Goal: Task Accomplishment & Management: Use online tool/utility

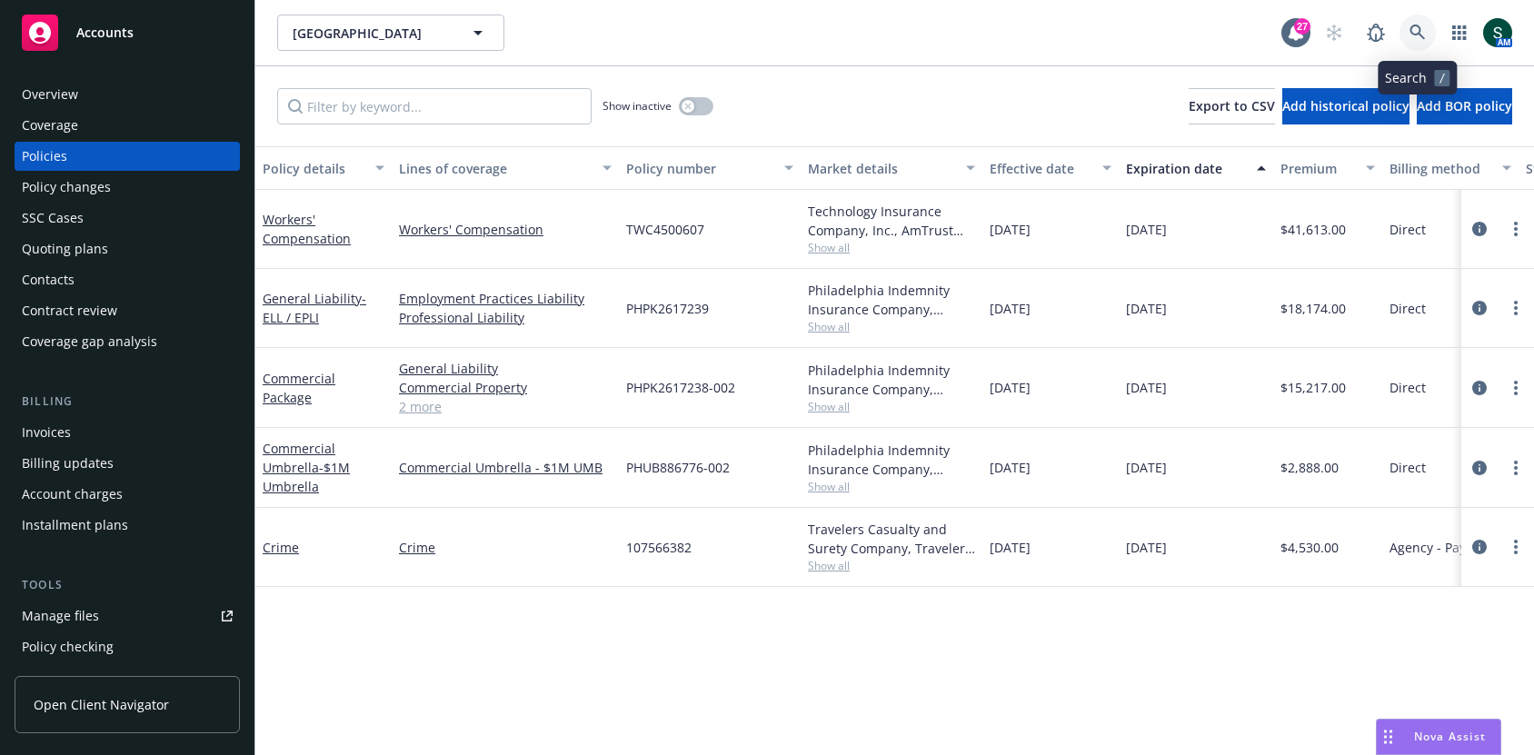
click at [1402, 30] on link at bounding box center [1418, 33] width 36 height 36
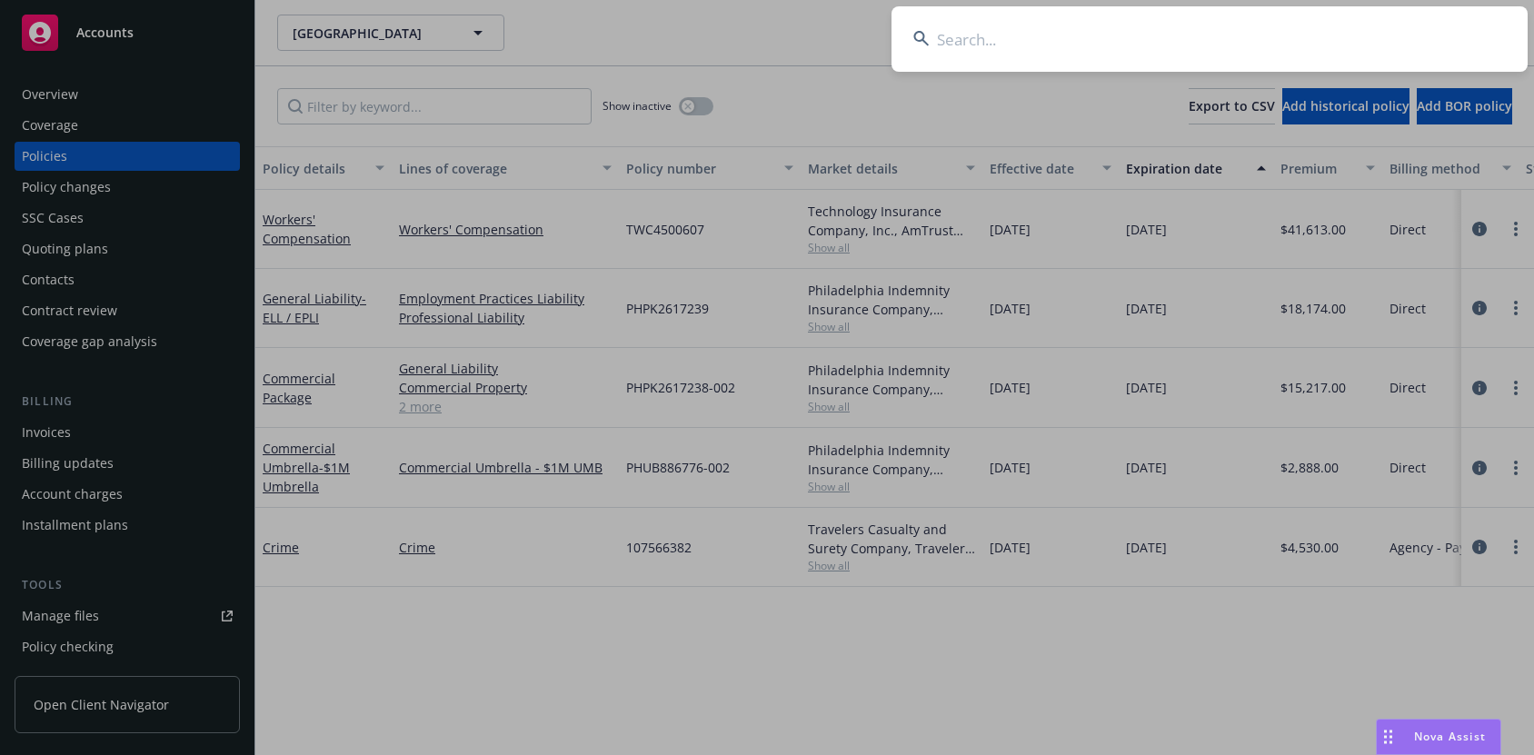
click at [1350, 35] on input at bounding box center [1210, 38] width 636 height 65
paste input "[EMAIL_ADDRESS][DOMAIN_NAME]"
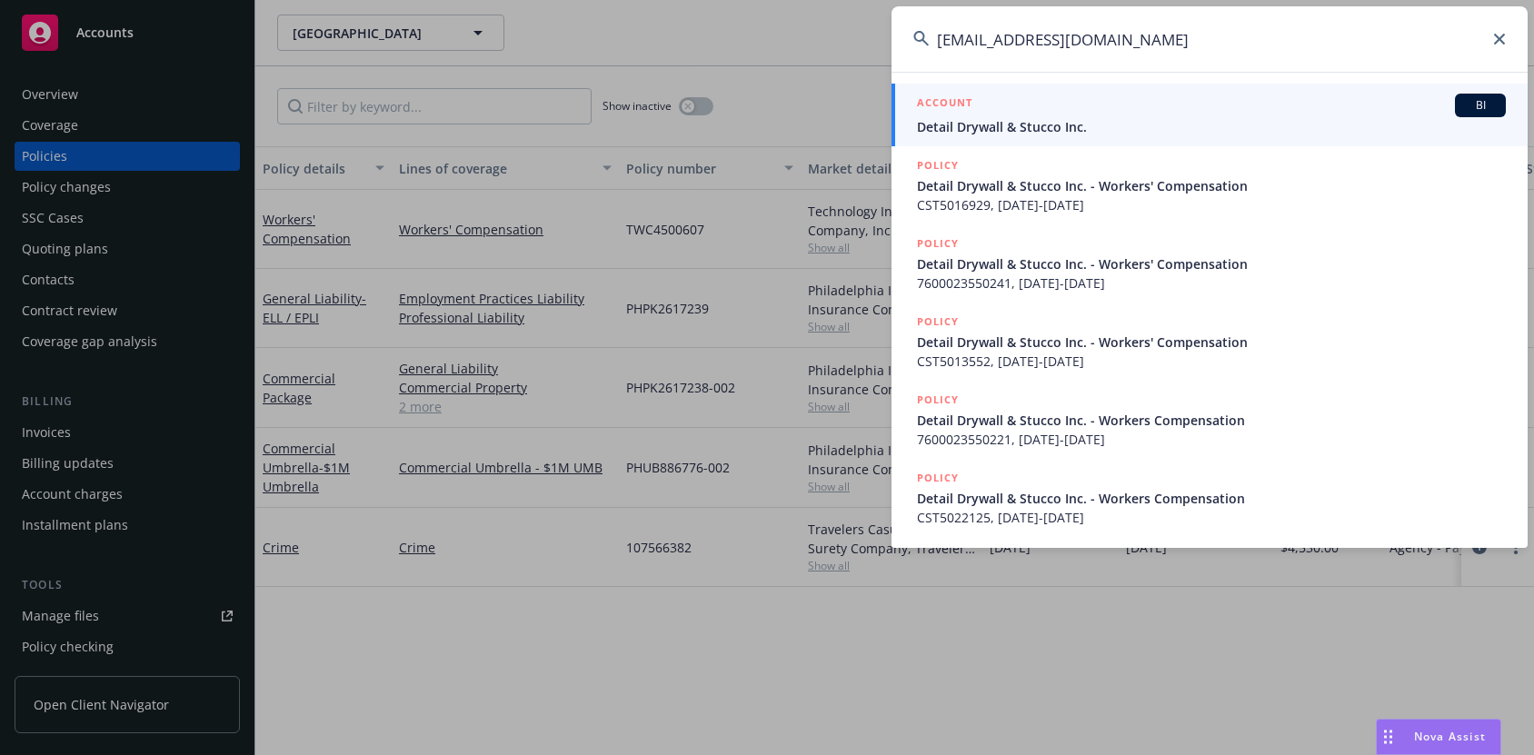
type input "[EMAIL_ADDRESS][DOMAIN_NAME]"
click at [1071, 133] on span "Detail Drywall & Stucco Inc." at bounding box center [1211, 126] width 589 height 19
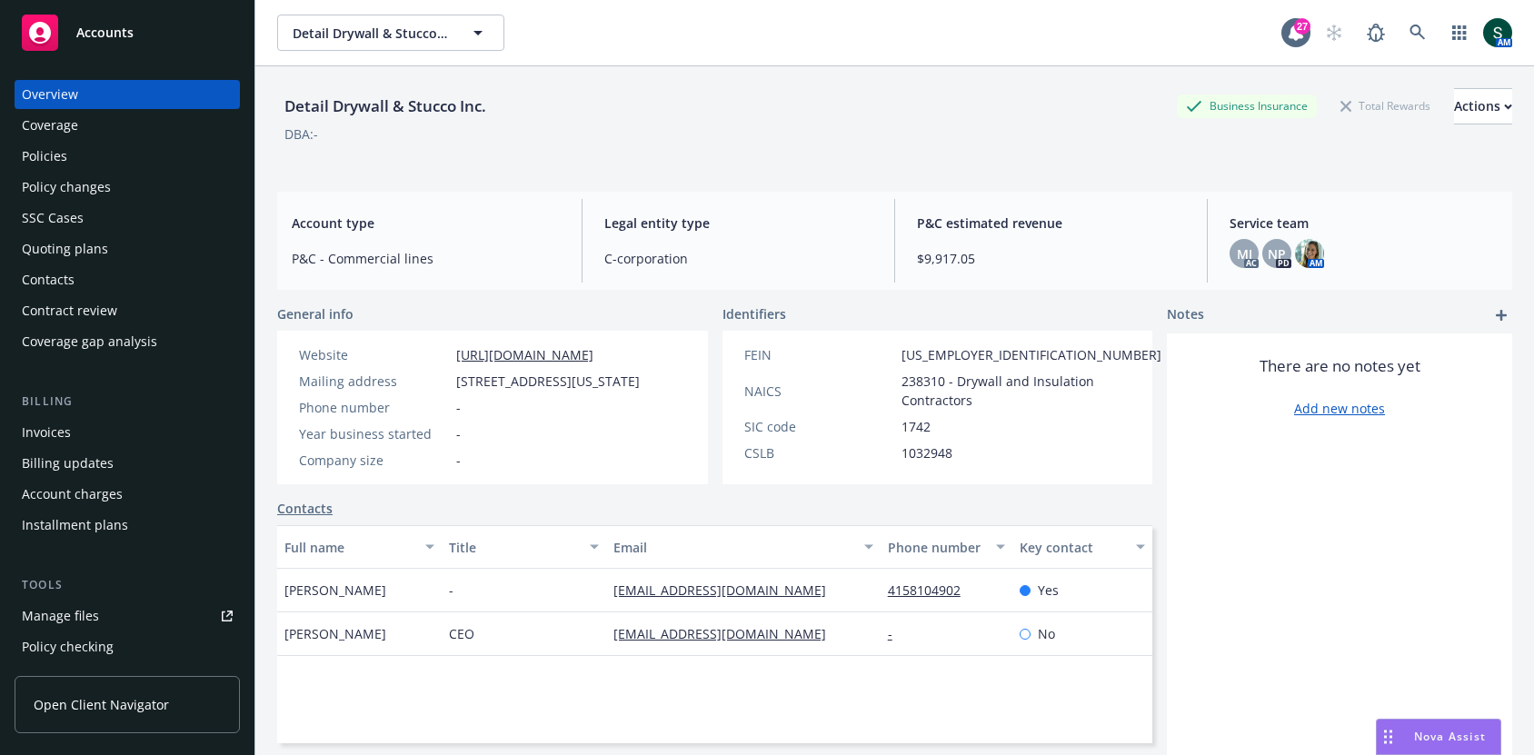
click at [1459, 737] on span "Nova Assist" at bounding box center [1450, 736] width 72 height 15
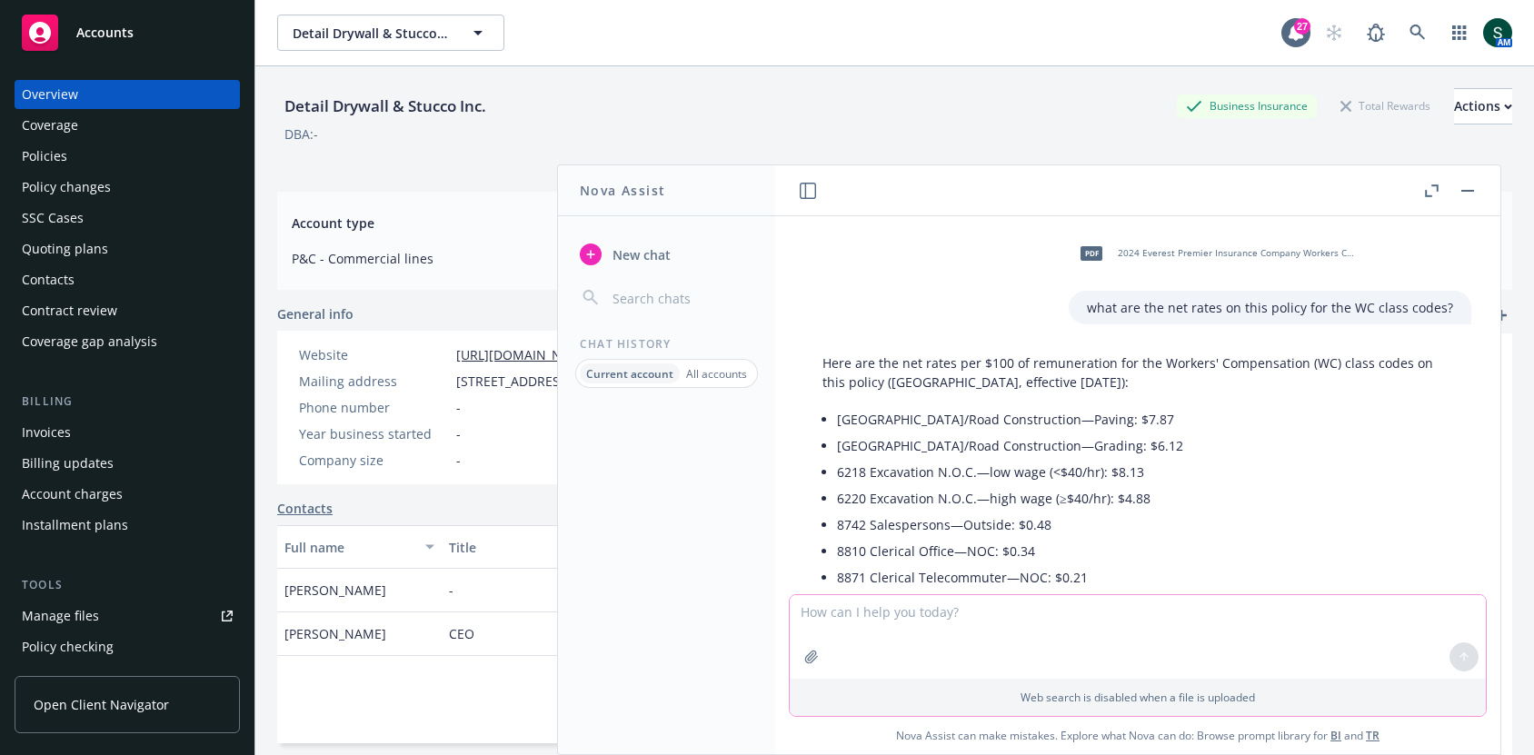
click at [1042, 603] on textarea at bounding box center [1138, 637] width 696 height 84
type textarea "can you"
click at [638, 230] on div "New chat Chat History Current account All accounts" at bounding box center [666, 489] width 217 height 531
click at [637, 258] on span "New chat" at bounding box center [640, 254] width 62 height 19
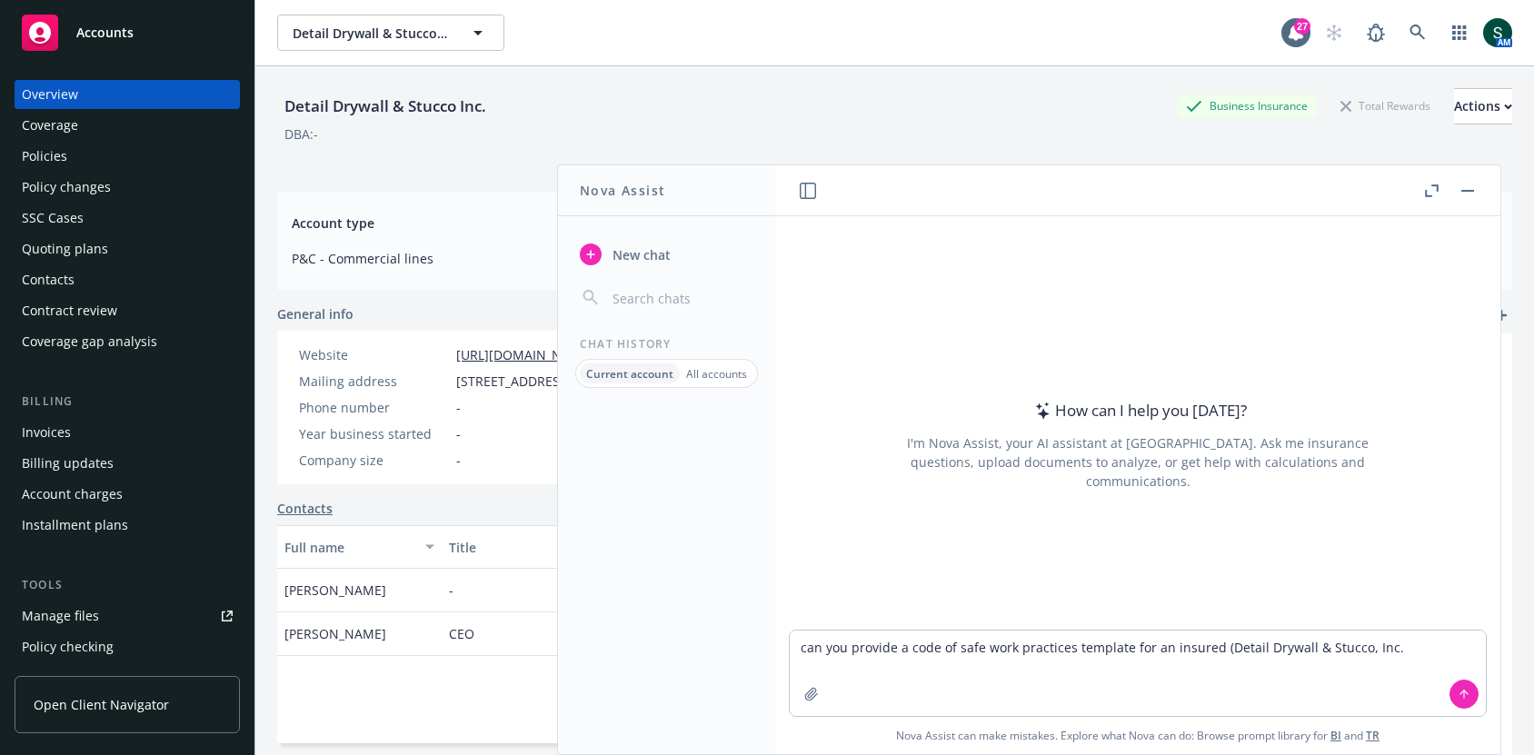
type textarea "can you provide a code of safe work practices template for an insured (Detail D…"
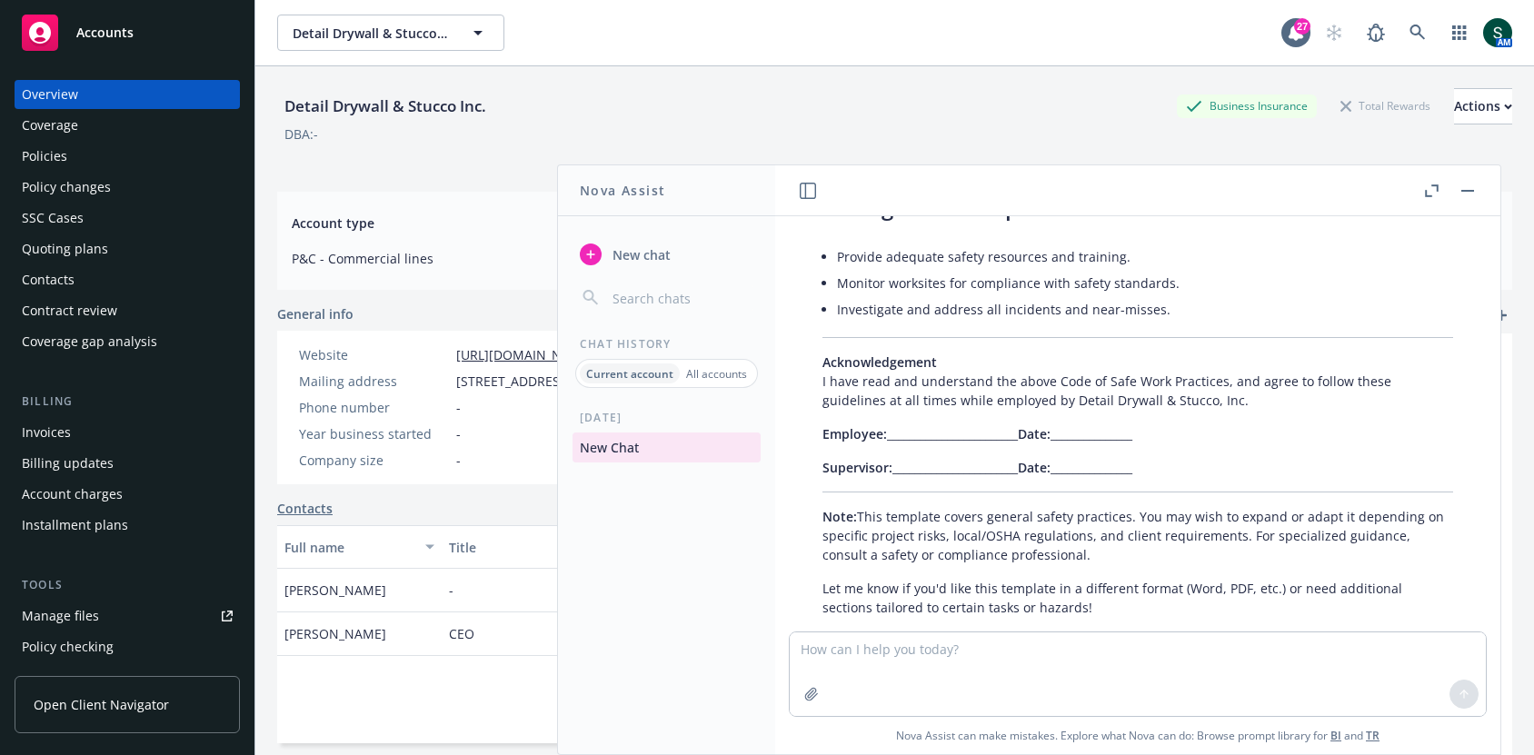
scroll to position [1523, 0]
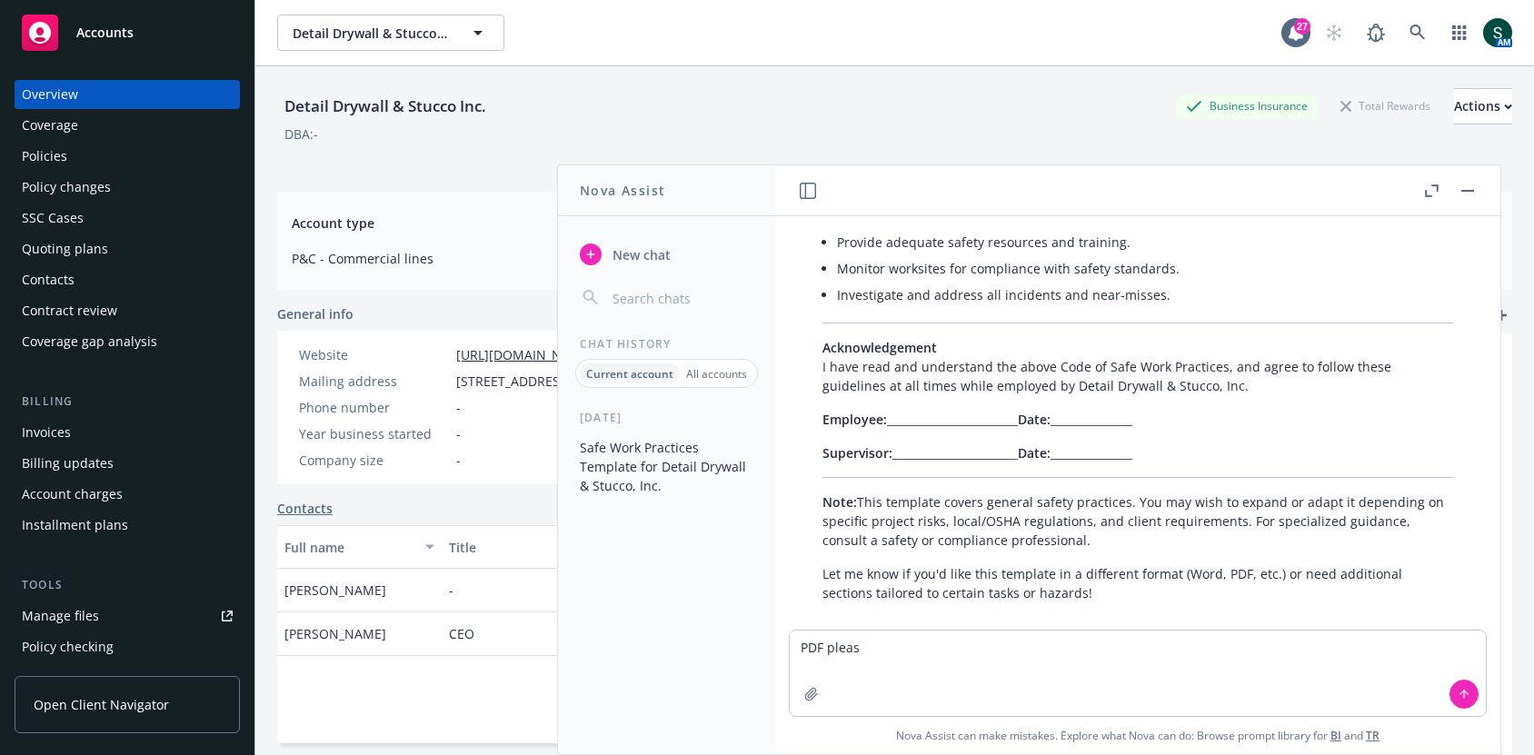
type textarea "PDF please"
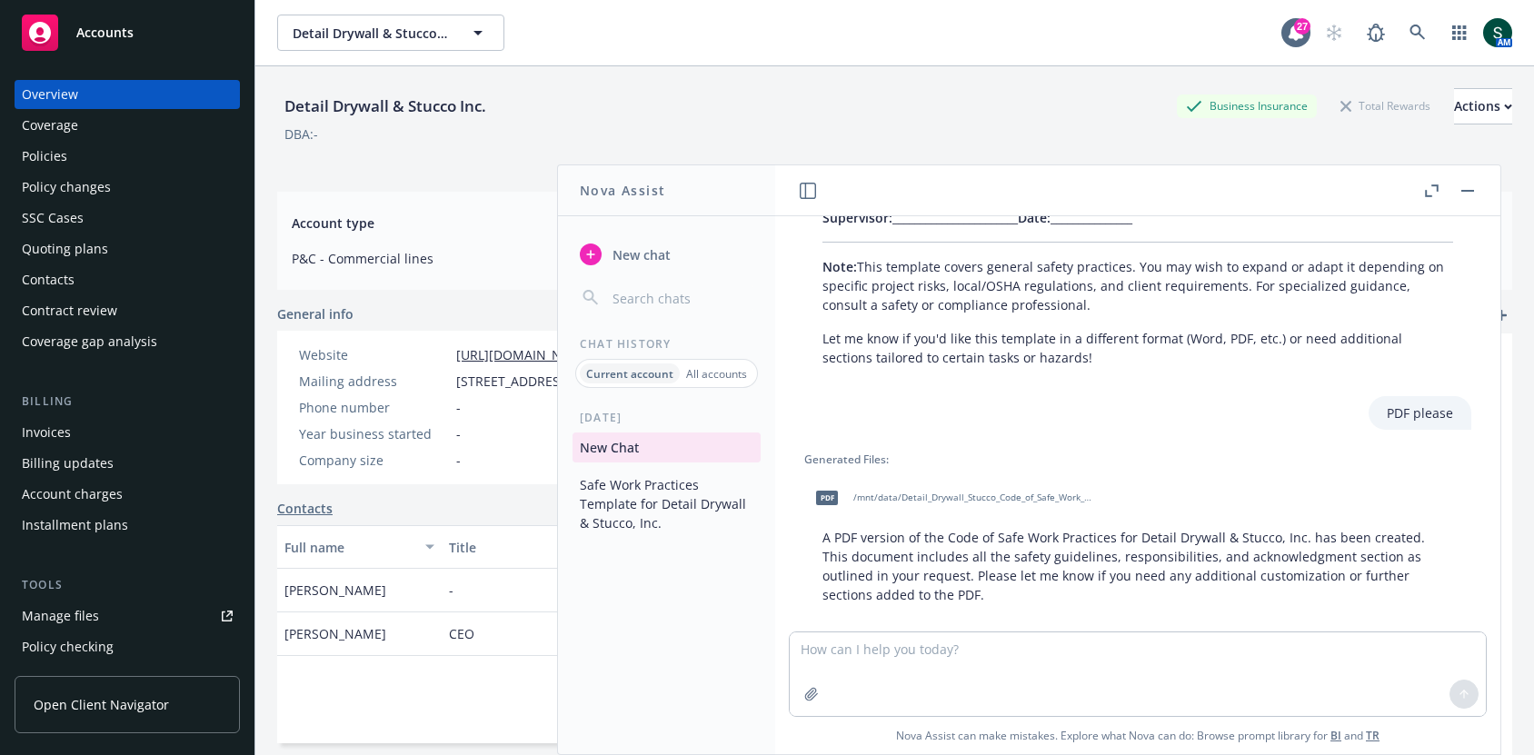
scroll to position [1760, 0]
click at [1081, 491] on span "/mnt/data/Detail_Drywall_Stucco_Code_of_Safe_Work_Practices.pdf" at bounding box center [972, 497] width 238 height 12
click at [1023, 672] on textarea at bounding box center [1138, 675] width 696 height 84
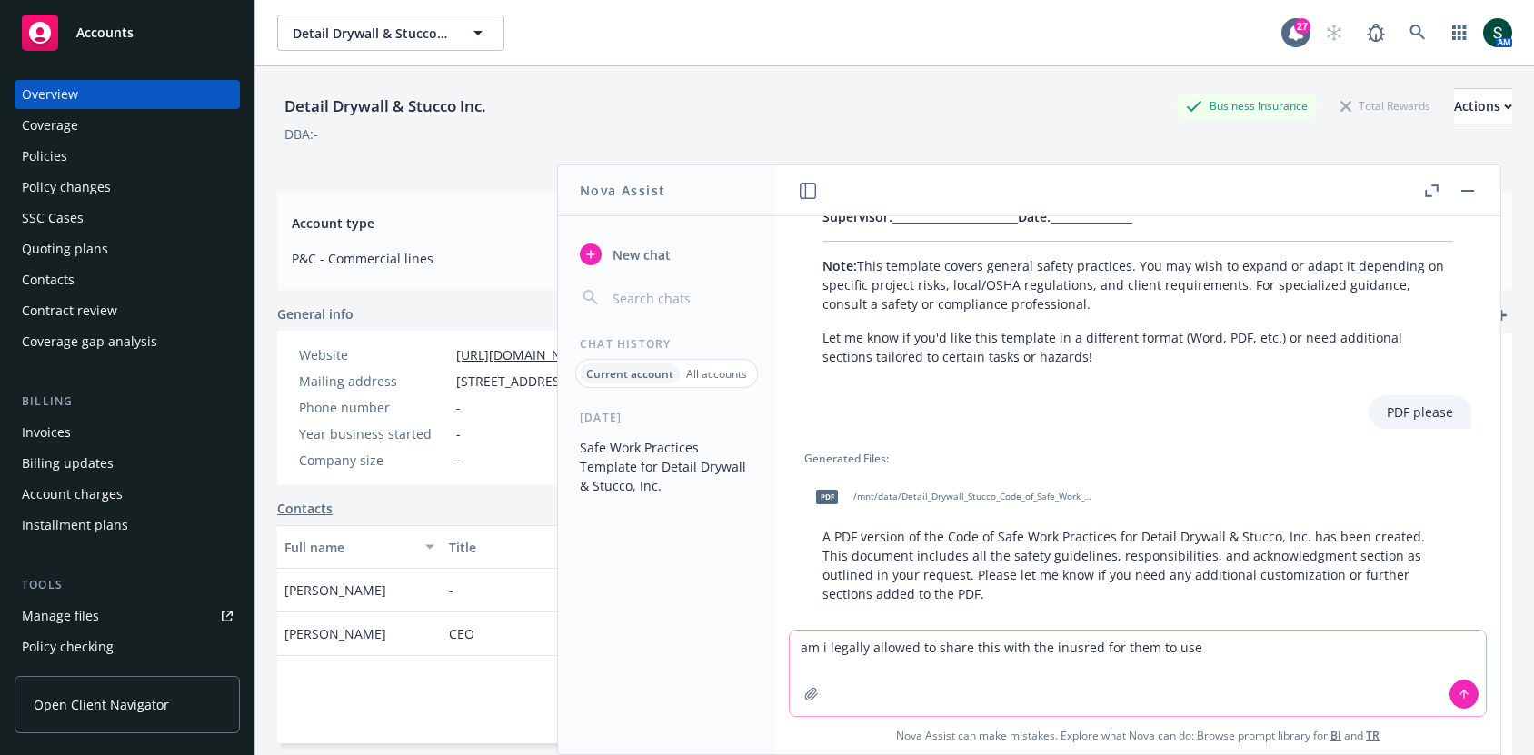
type textarea "am i legally allowed to share this with the inusred for them to use?"
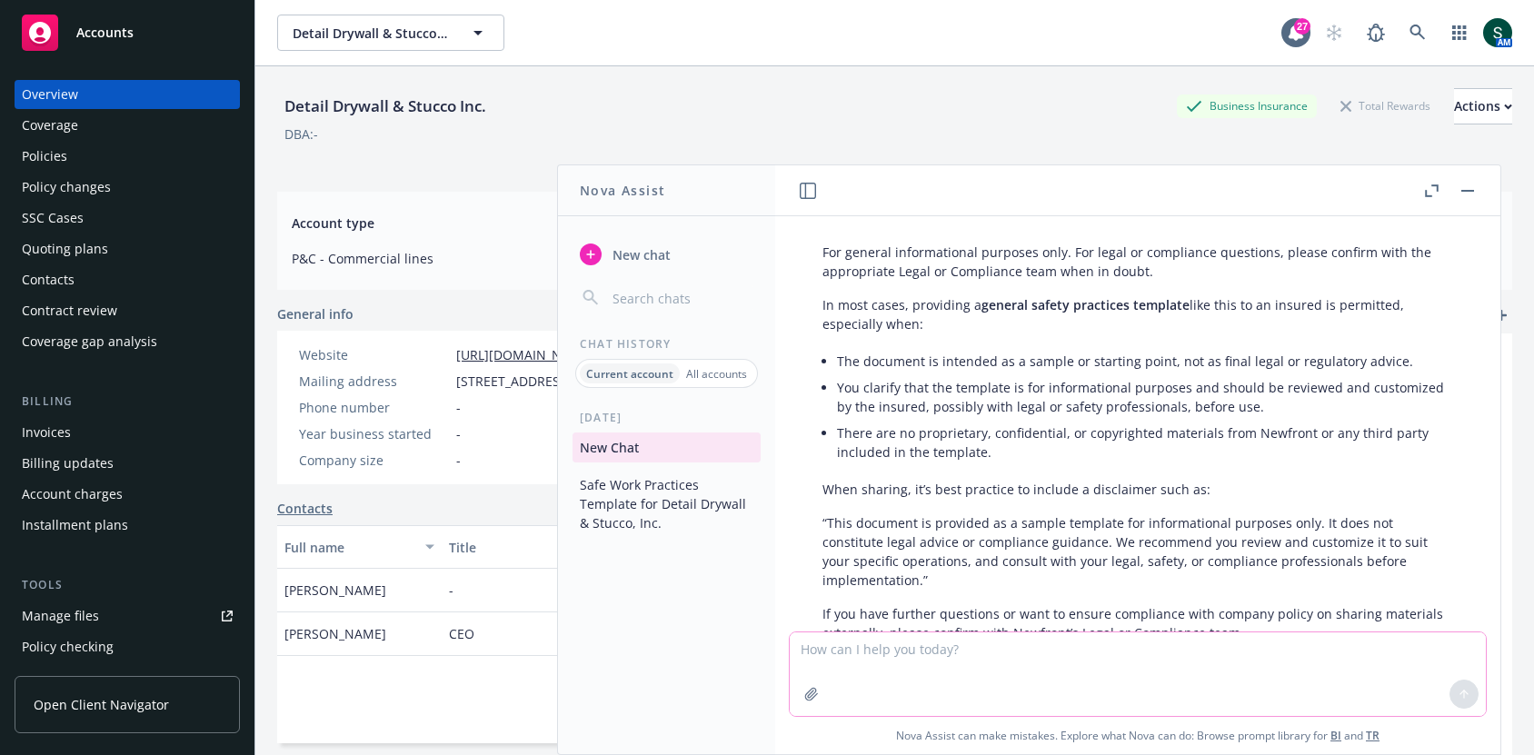
scroll to position [2232, 0]
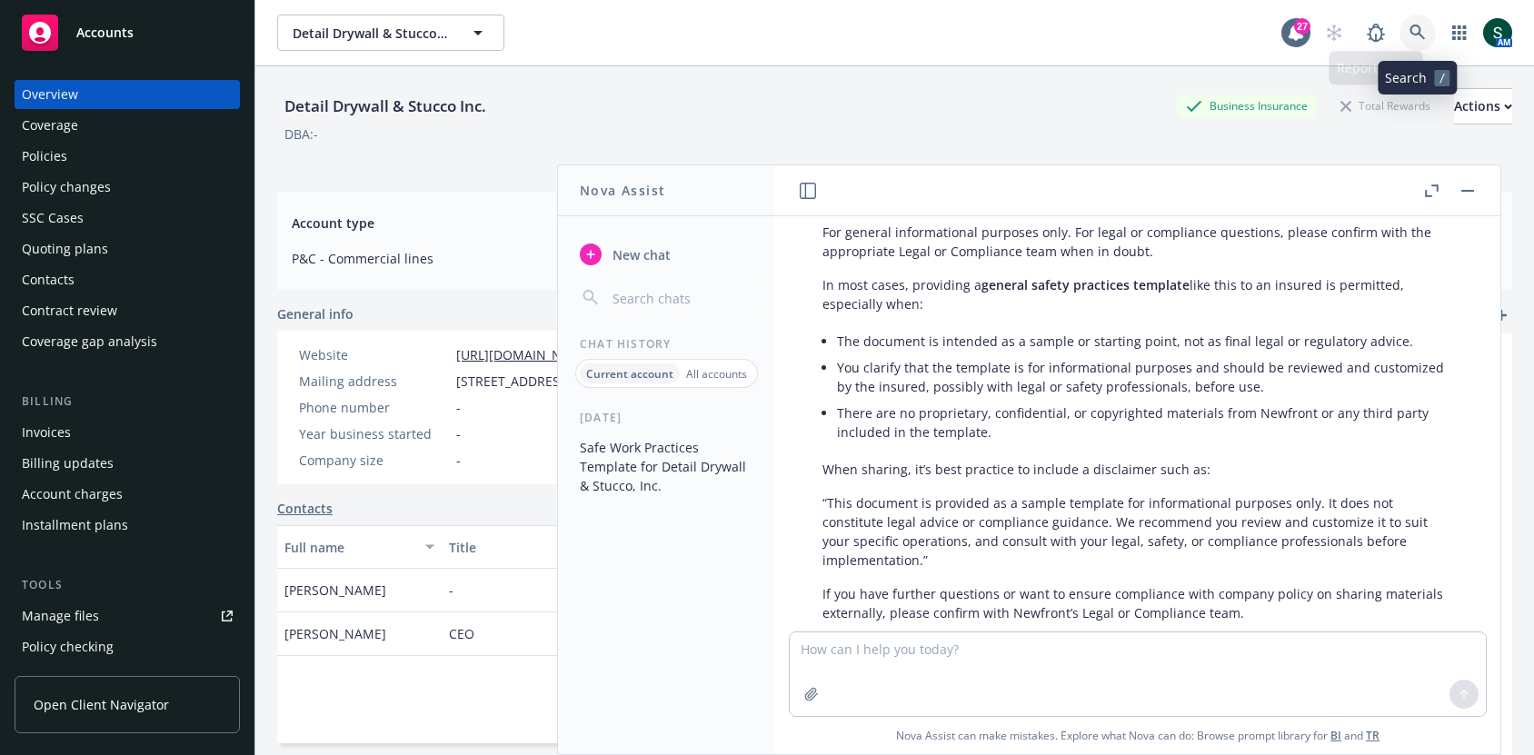
click at [1406, 25] on link at bounding box center [1418, 33] width 36 height 36
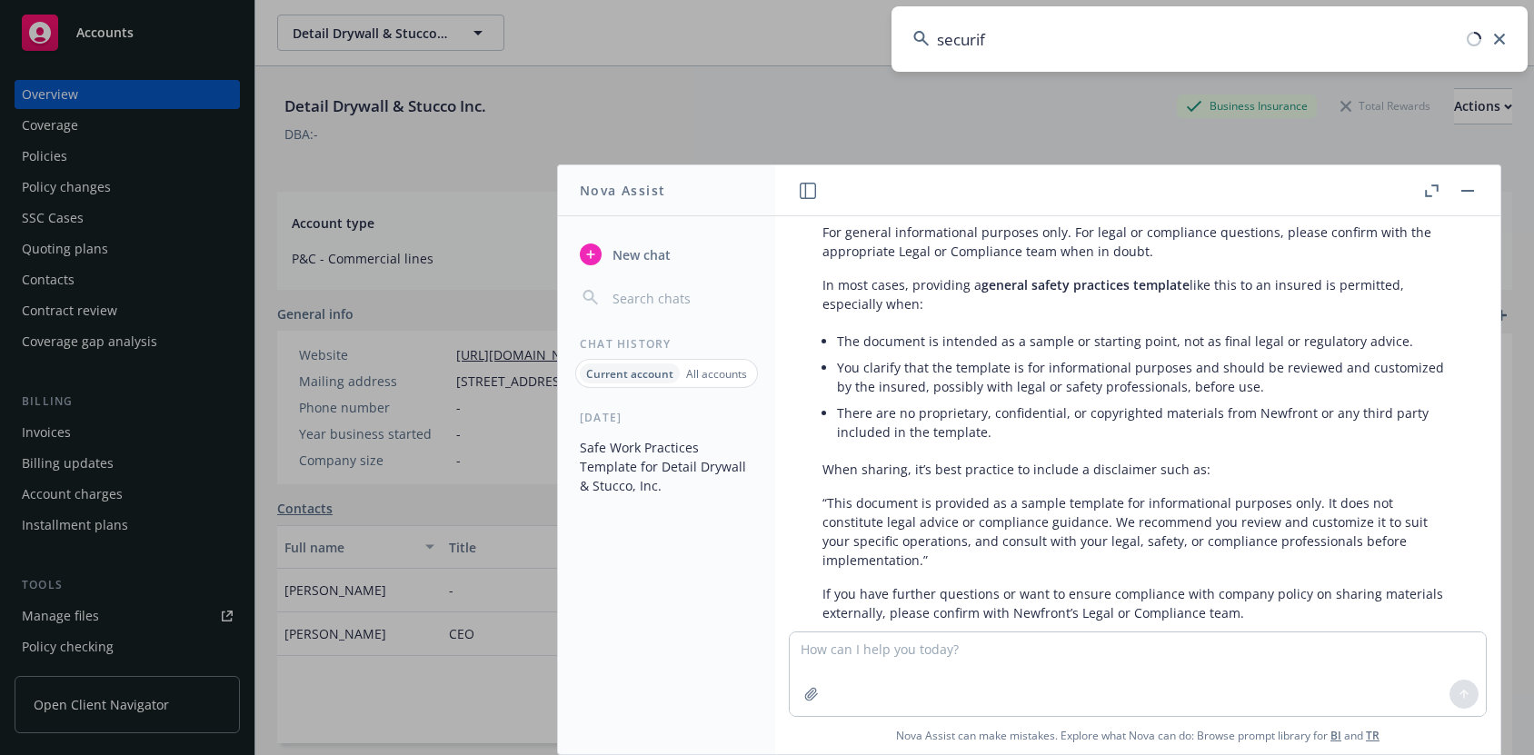
type input "securify"
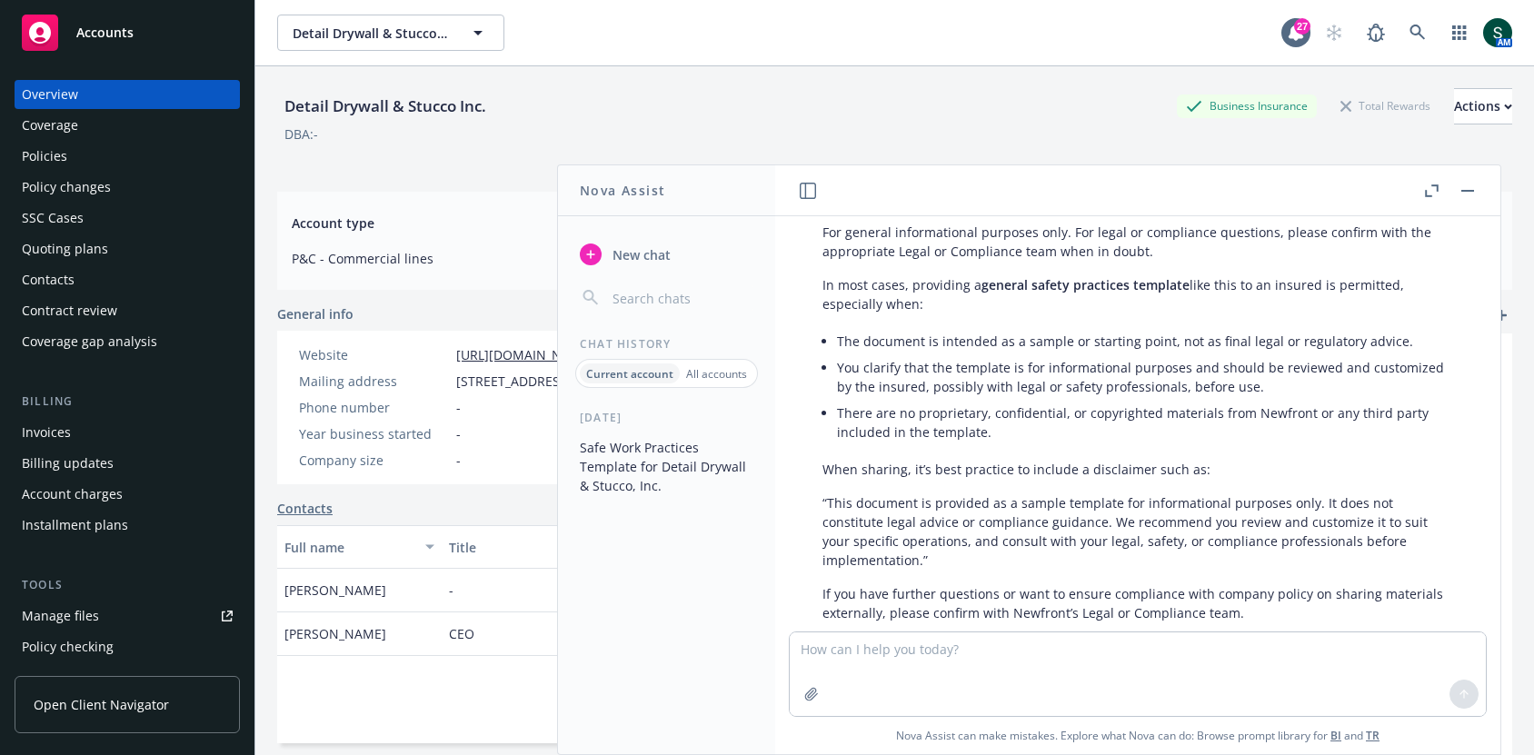
click at [1459, 189] on button "button" at bounding box center [1468, 191] width 22 height 22
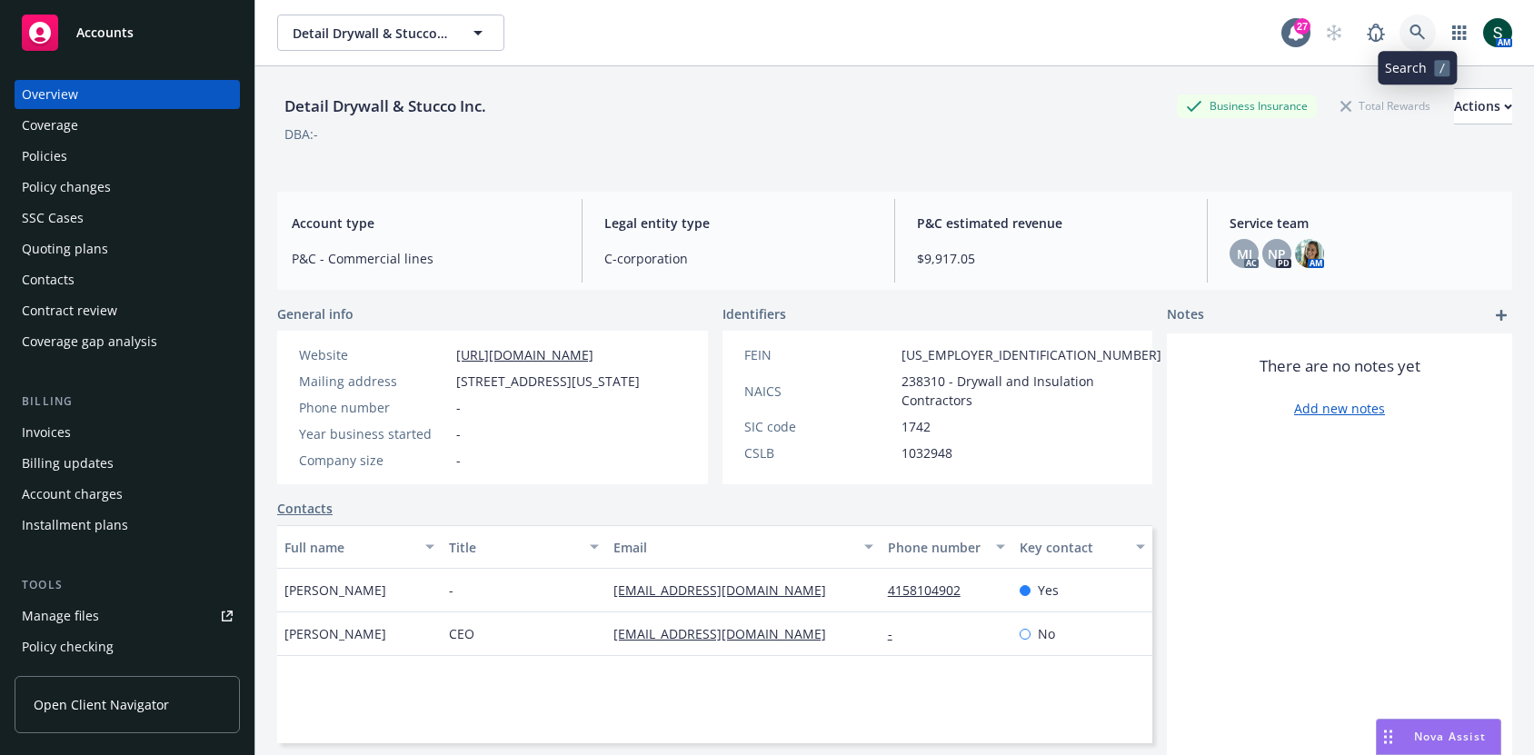
click at [1413, 28] on icon at bounding box center [1418, 33] width 16 height 16
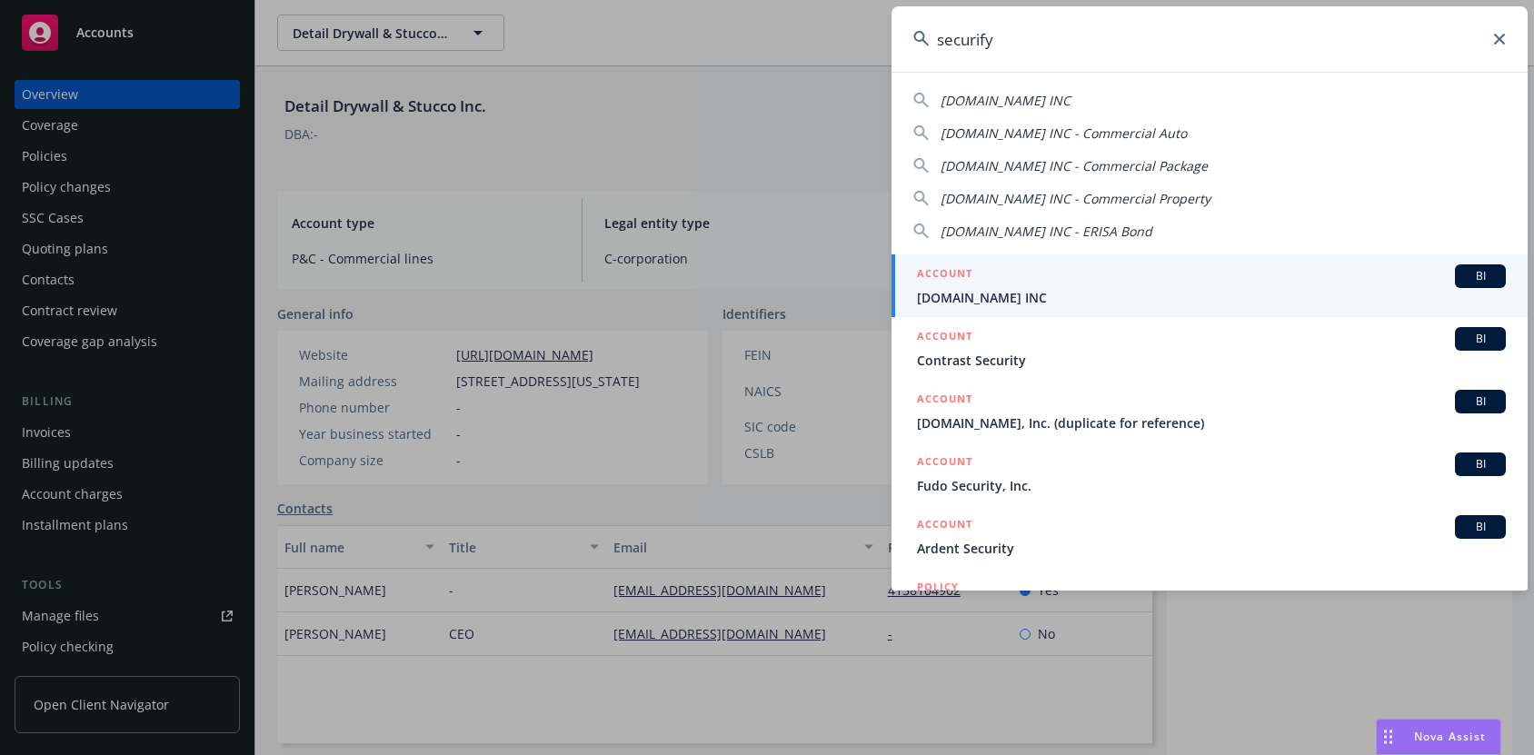
type input "securify"
click at [988, 286] on div "ACCOUNT BI" at bounding box center [1211, 276] width 589 height 24
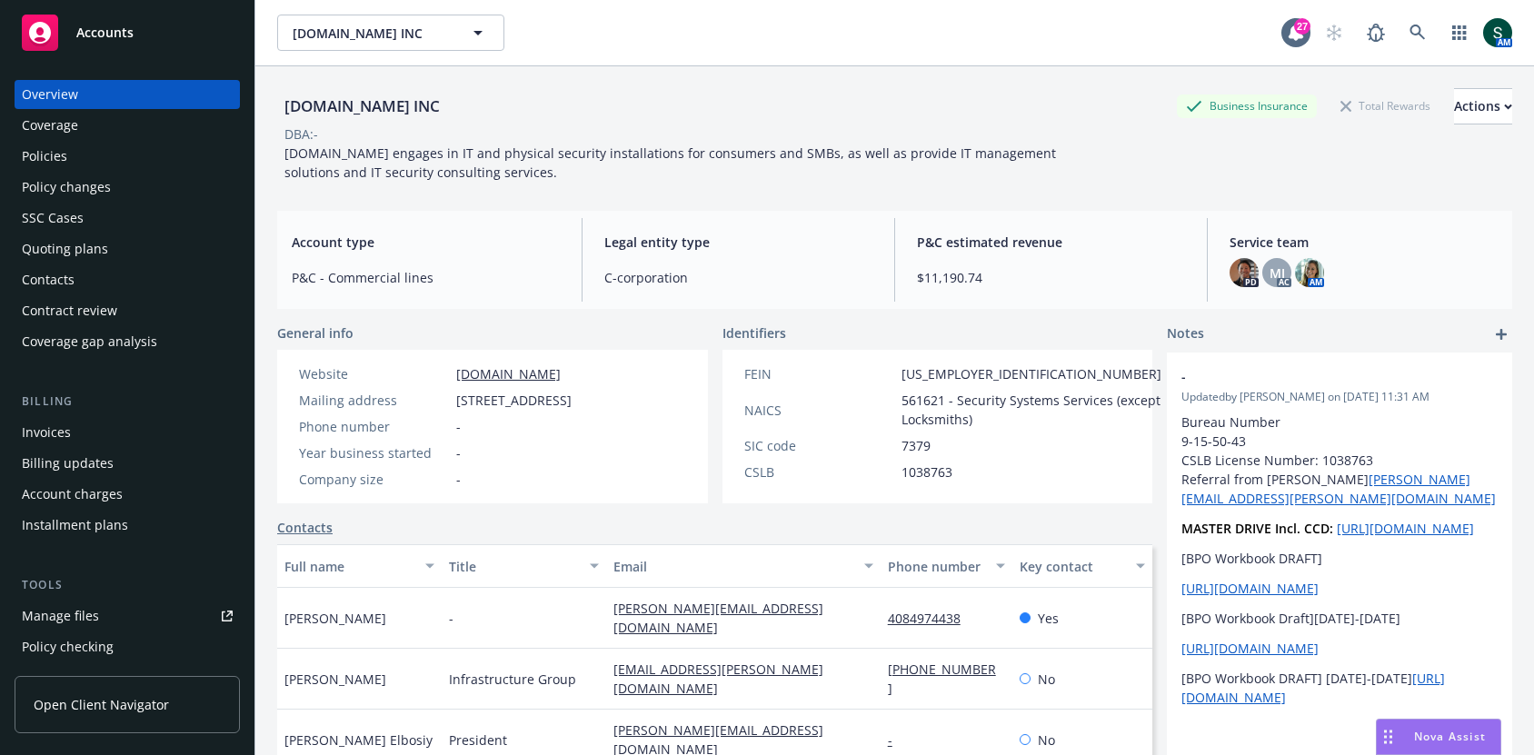
click at [62, 159] on div "Policies" at bounding box center [44, 156] width 45 height 29
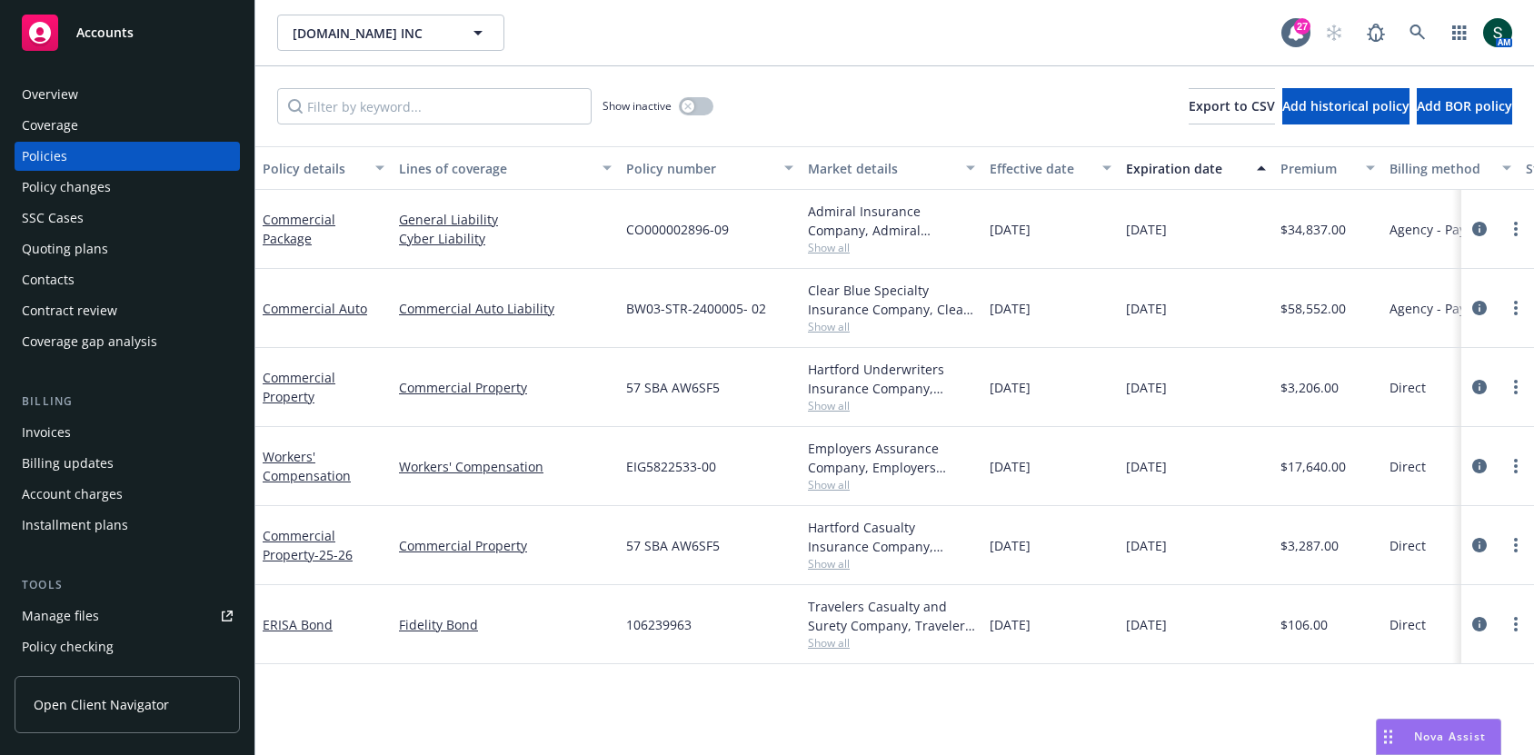
click at [94, 245] on div "Quoting plans" at bounding box center [65, 248] width 86 height 29
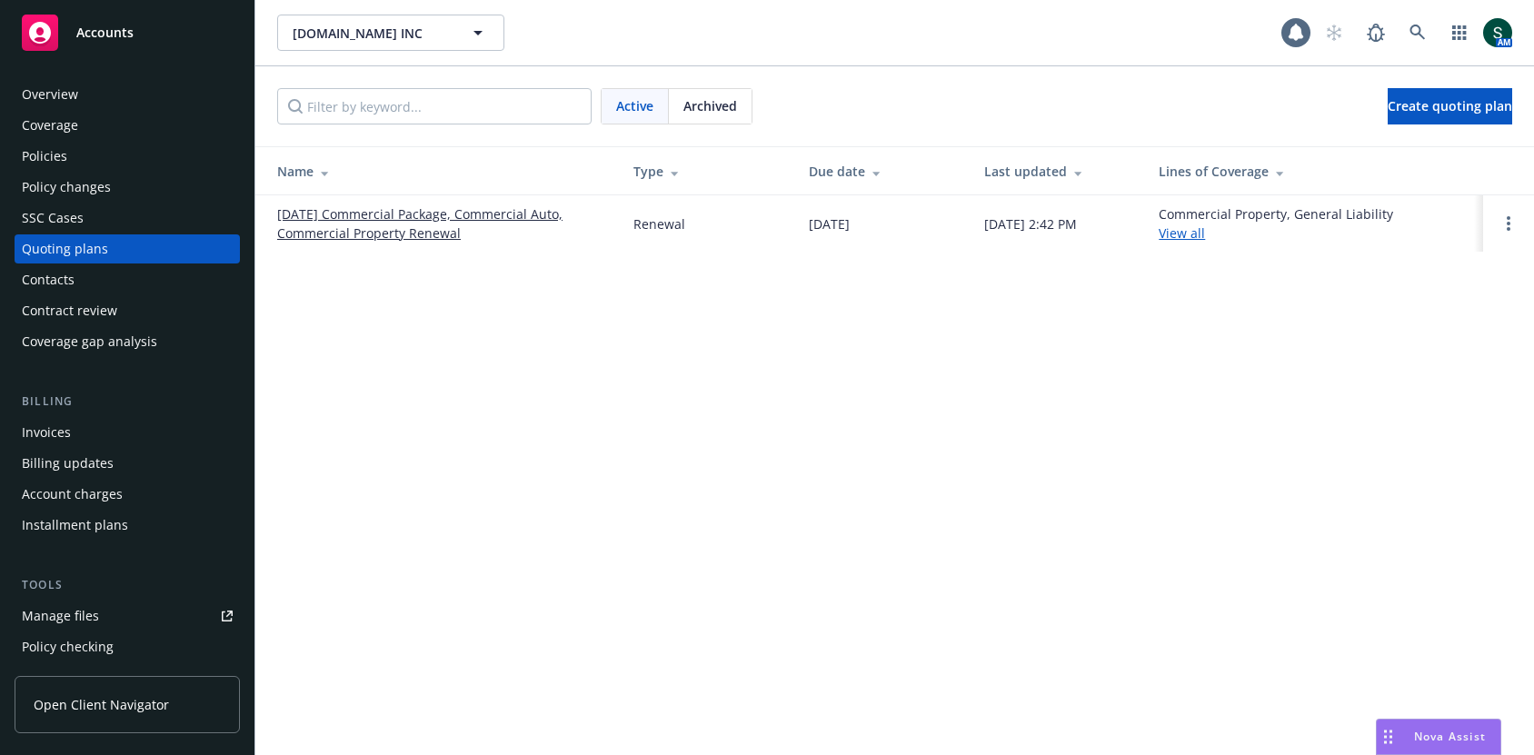
click at [396, 205] on link "[DATE] Commercial Package, Commercial Auto, Commercial Property Renewal" at bounding box center [440, 223] width 327 height 38
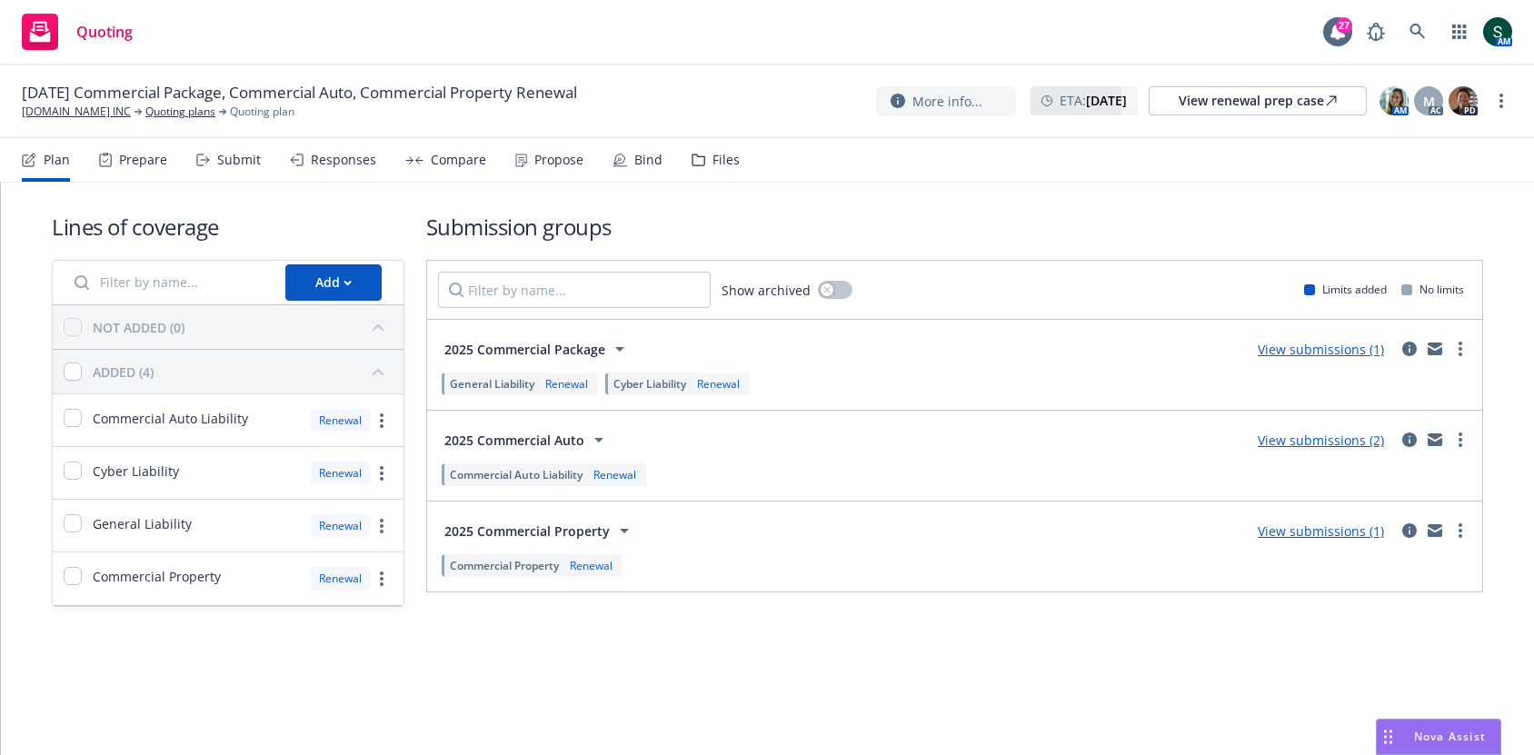
click at [1336, 437] on link "View submissions (2)" at bounding box center [1321, 440] width 126 height 17
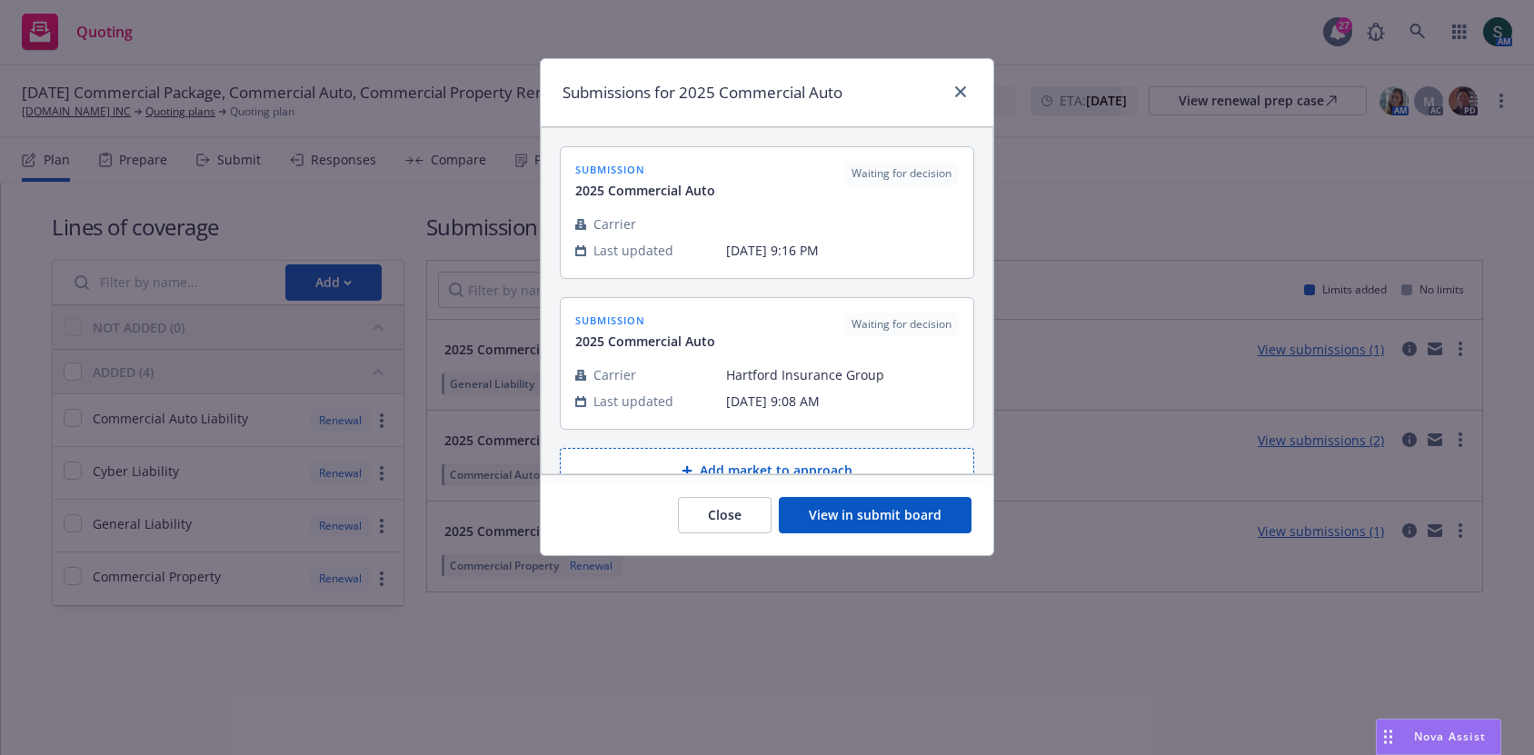
scroll to position [36, 0]
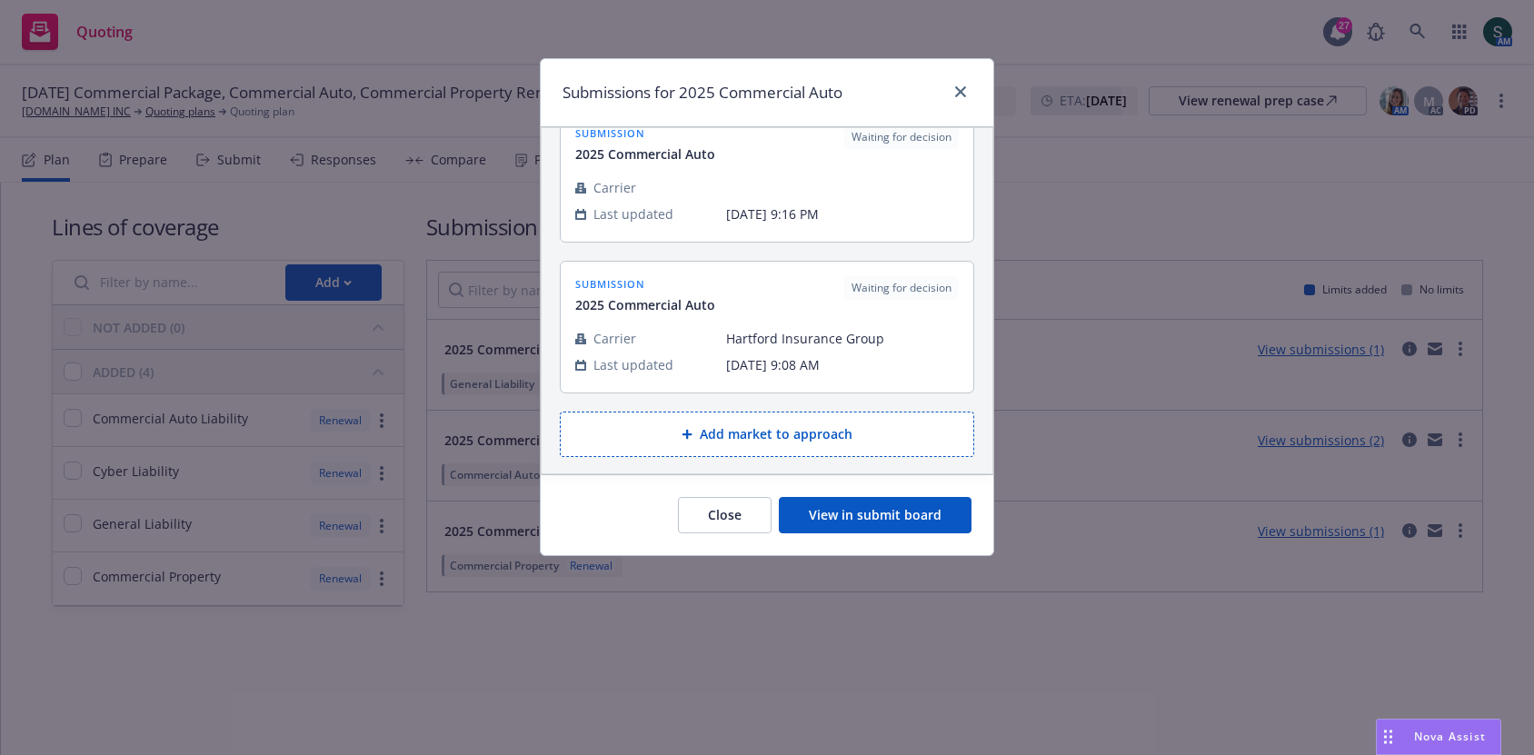
click at [813, 442] on button "Add market to approach" at bounding box center [767, 434] width 414 height 45
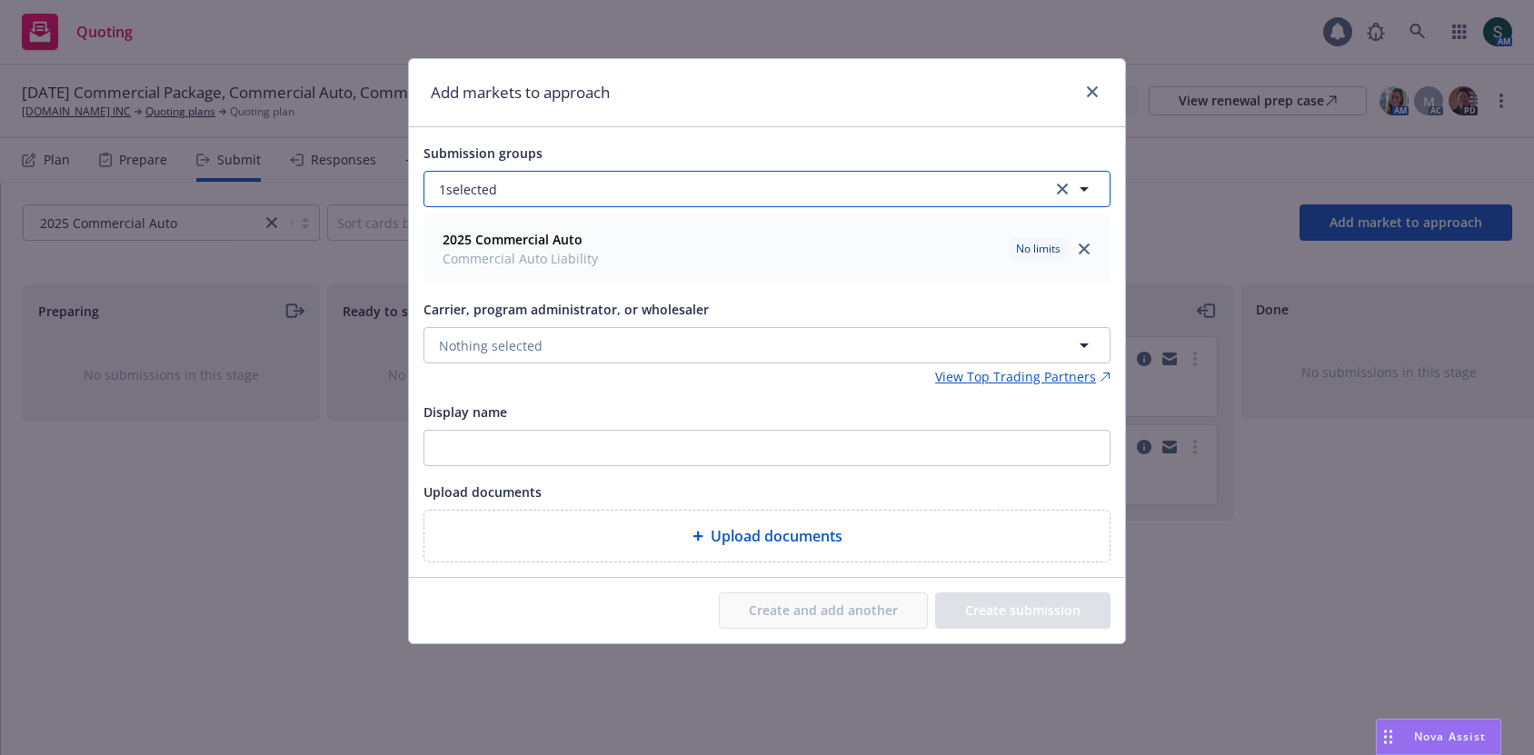
click at [643, 186] on button "1 selected" at bounding box center [767, 189] width 687 height 36
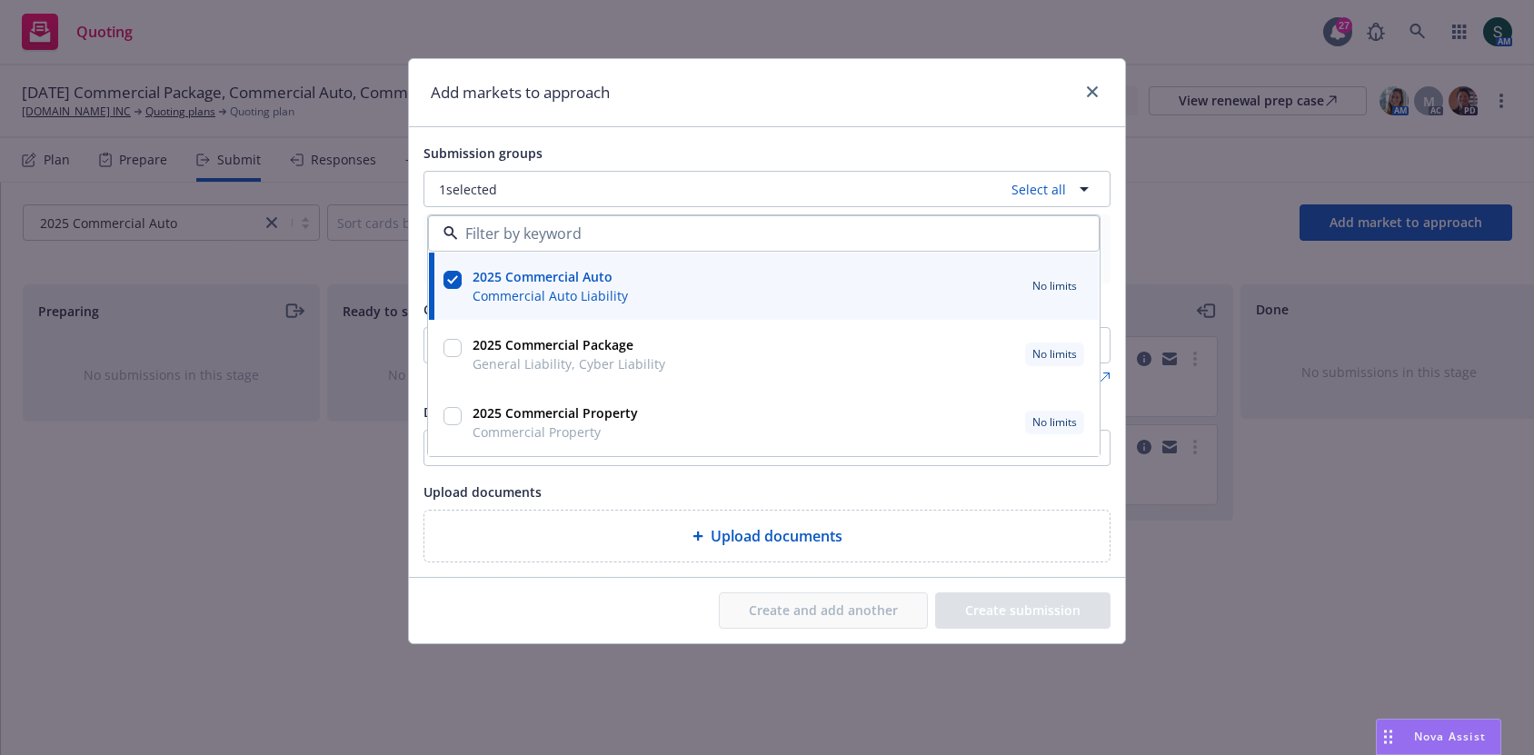
click at [628, 134] on div "Submission groups 1 selected Select all 2025 Commercial Auto Commercial Auto Li…" at bounding box center [767, 352] width 716 height 450
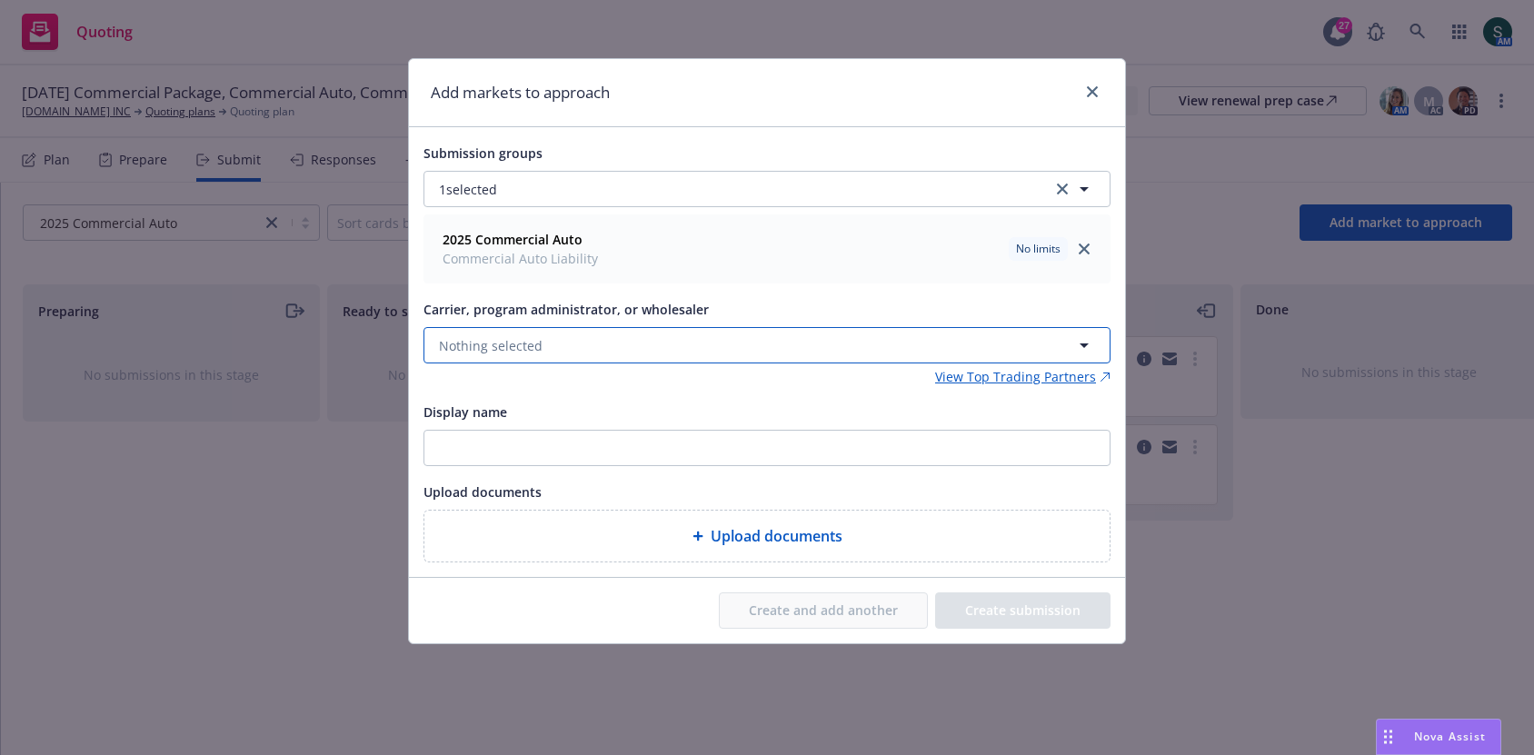
click at [534, 338] on span "Nothing selected" at bounding box center [491, 345] width 104 height 19
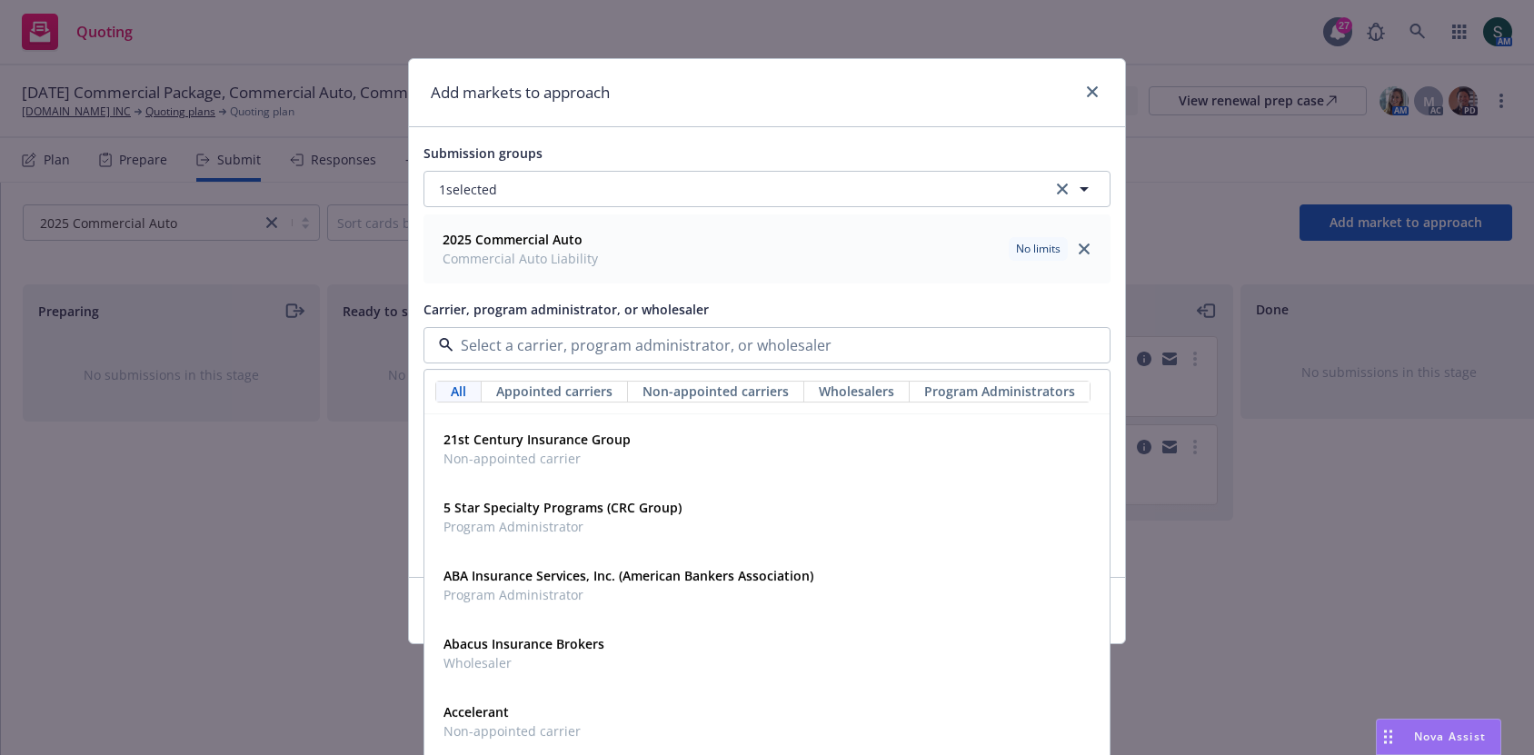
type input "h"
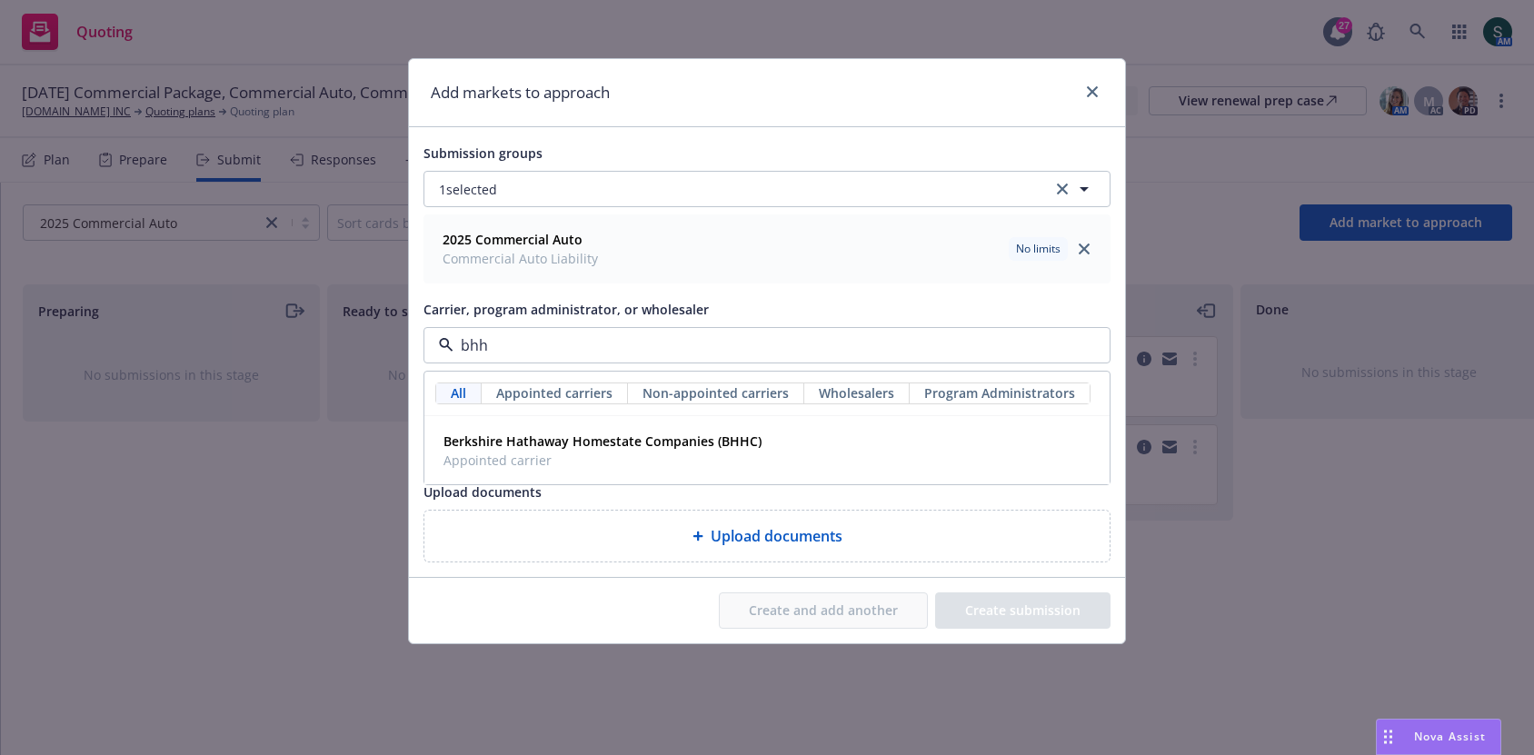
type input "bhhc"
click at [480, 444] on strong "Berkshire Hathaway Homestate Companies (BHHC)" at bounding box center [603, 441] width 318 height 17
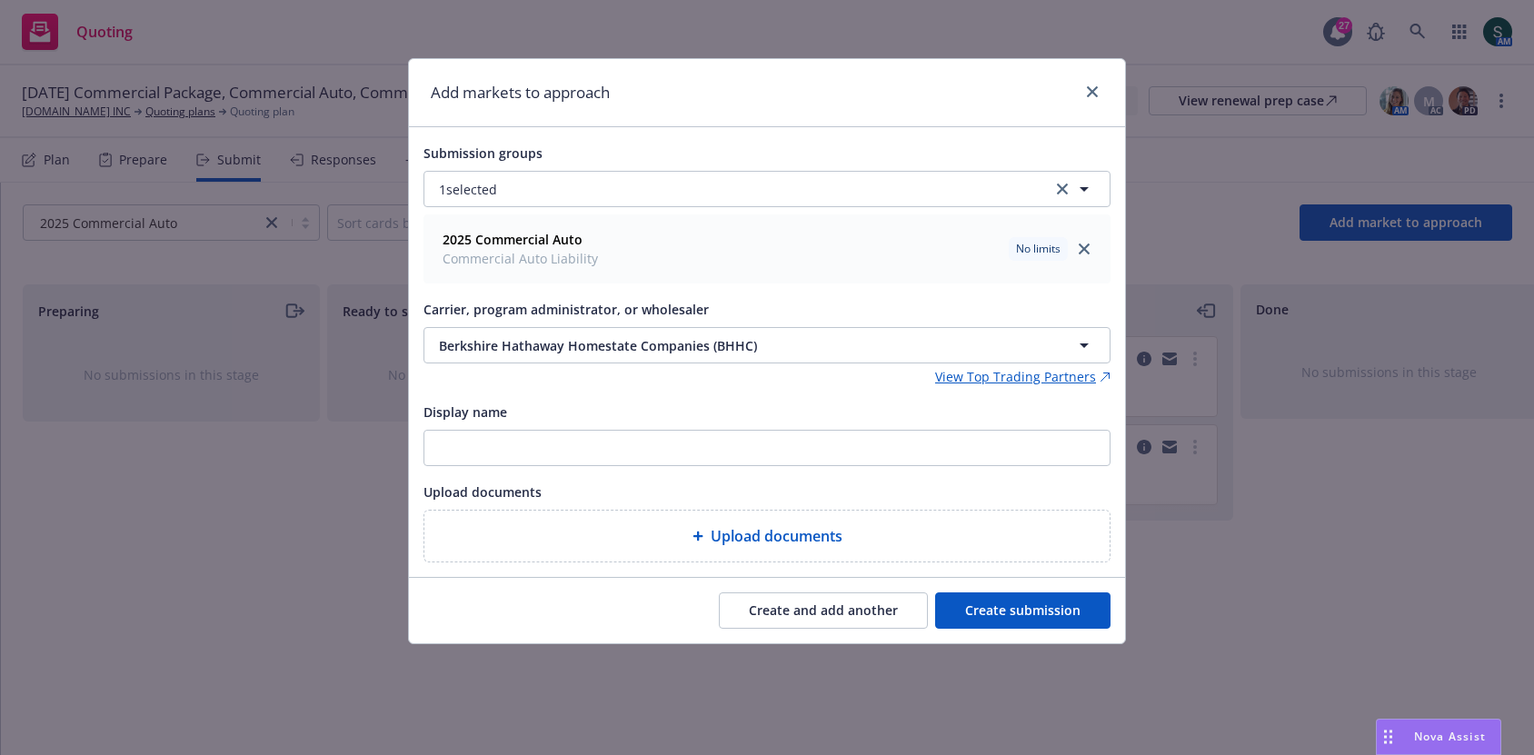
click at [1029, 604] on button "Create submission" at bounding box center [1022, 611] width 175 height 36
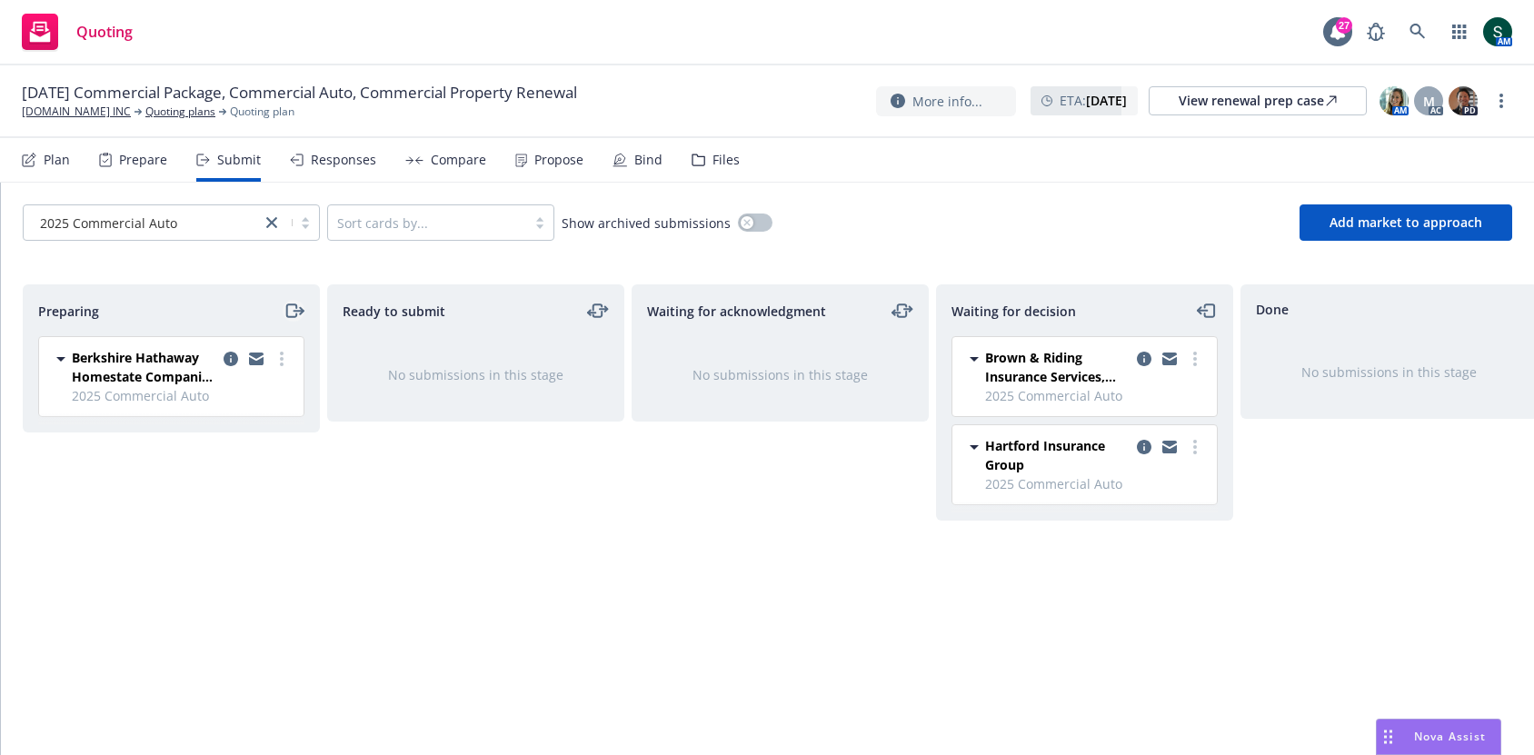
click at [294, 314] on icon "moveRight" at bounding box center [294, 311] width 21 height 22
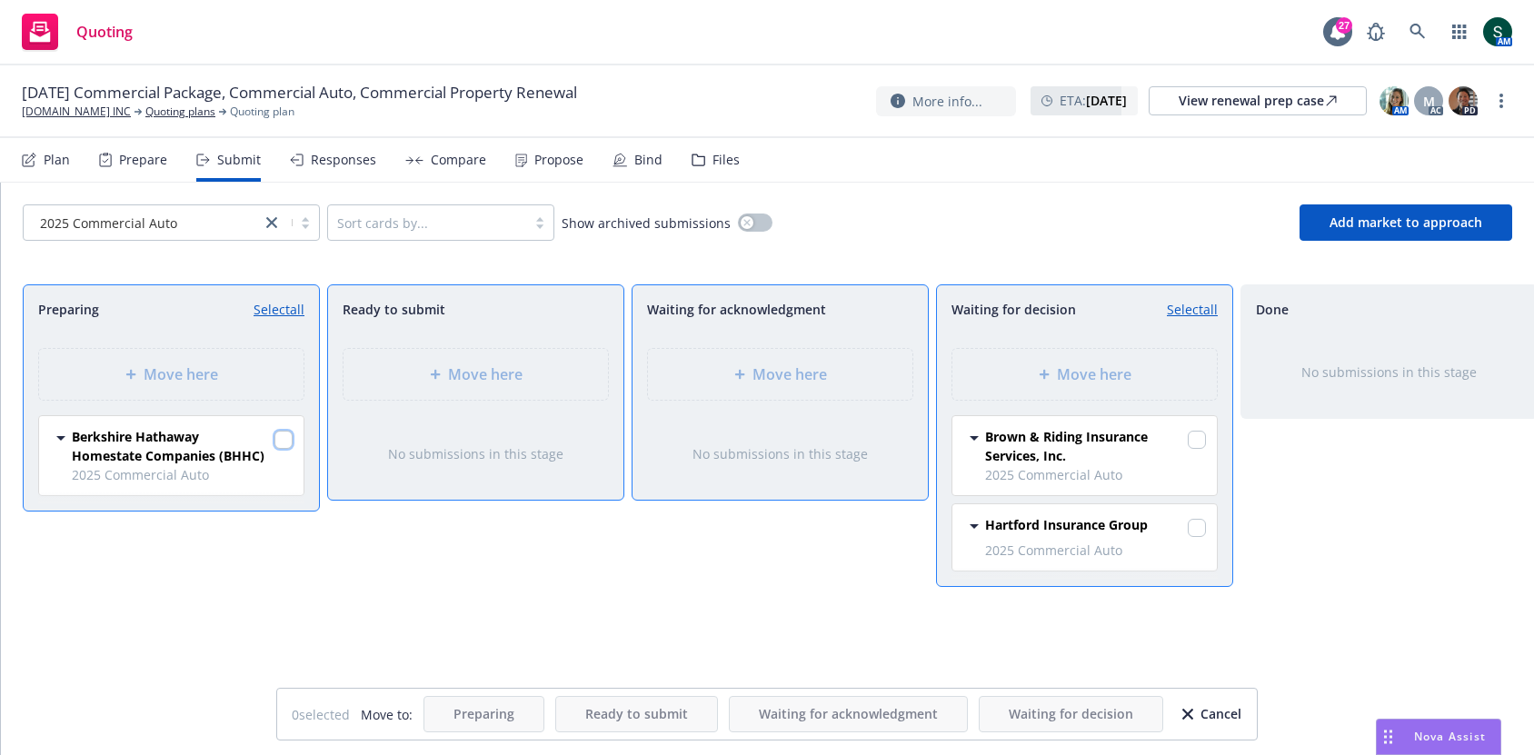
click at [289, 436] on input "checkbox" at bounding box center [283, 440] width 18 height 18
checkbox input "true"
click at [804, 379] on span "Move here" at bounding box center [790, 375] width 75 height 22
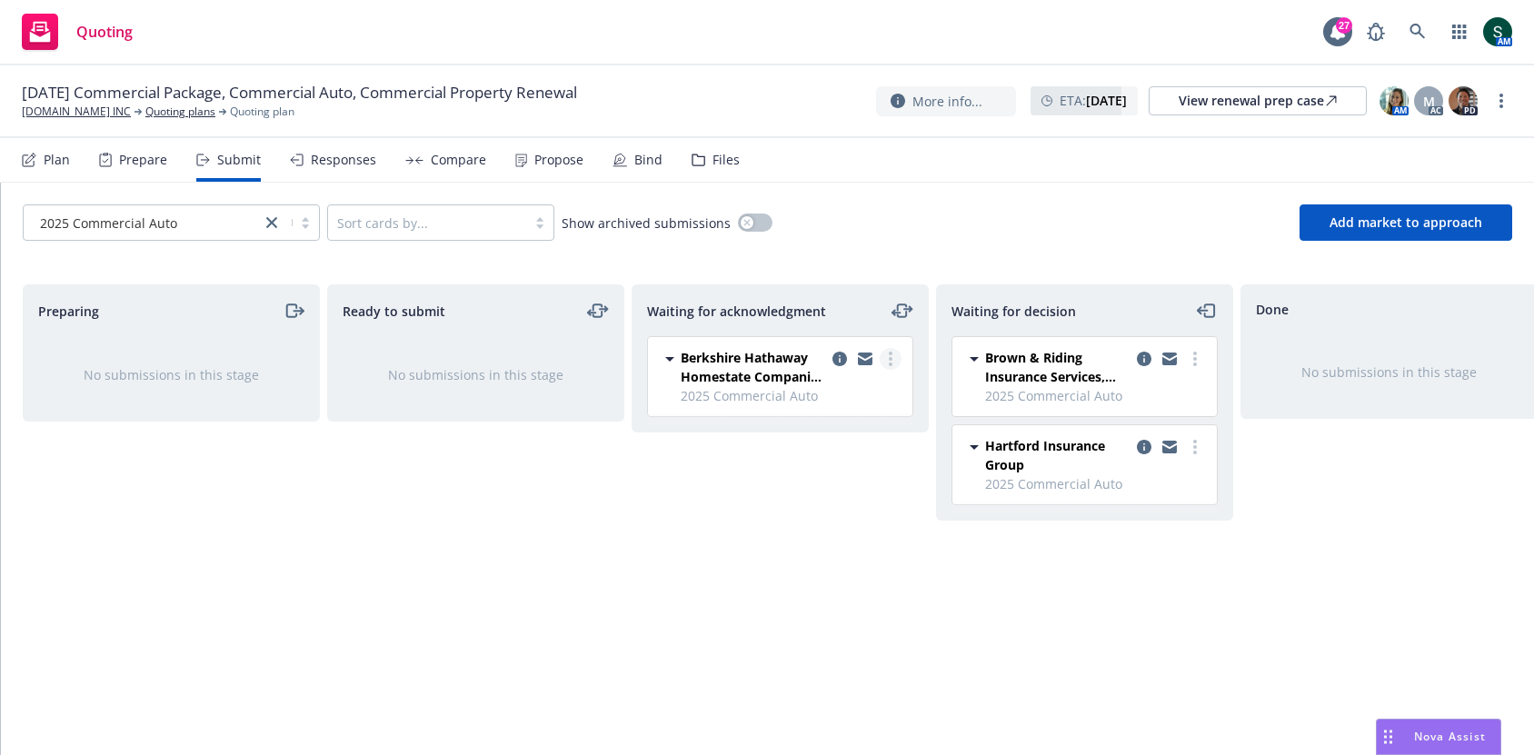
click at [885, 362] on link "more" at bounding box center [891, 359] width 22 height 22
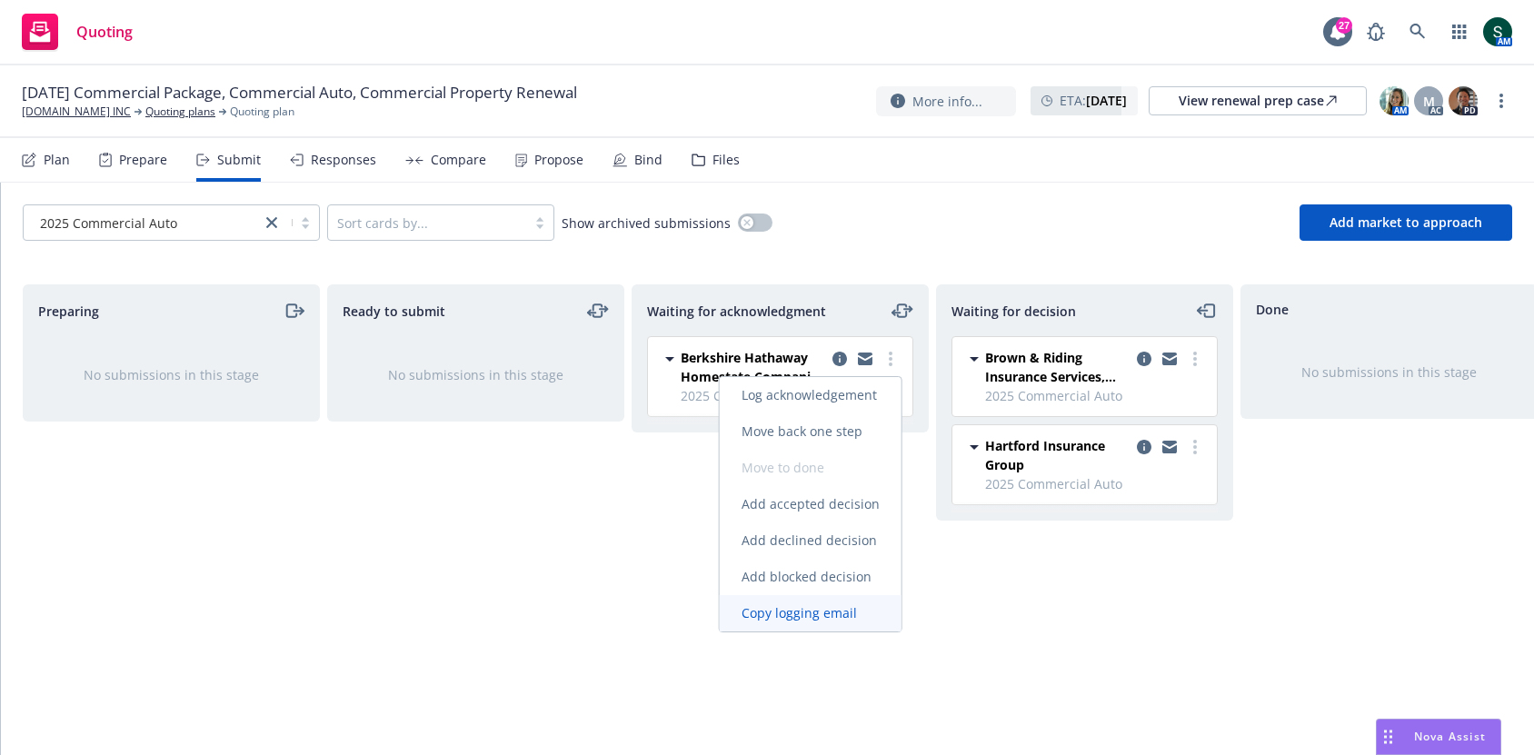
click at [828, 606] on span "Copy logging email" at bounding box center [799, 612] width 159 height 17
